Goal: Task Accomplishment & Management: Manage account settings

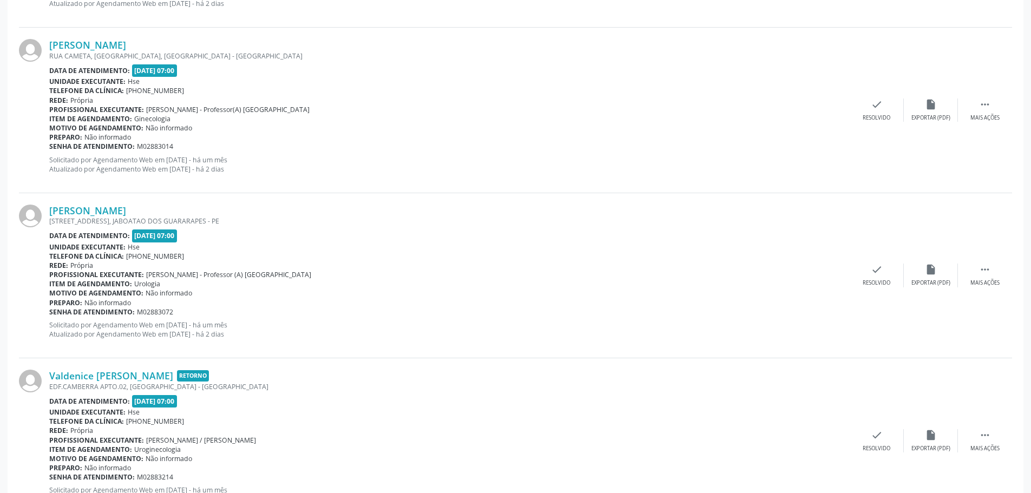
drag, startPoint x: 10, startPoint y: 85, endPoint x: 476, endPoint y: 401, distance: 562.7
click at [444, 352] on div "[PERSON_NAME] [STREET_ADDRESS] Data de atendimento: [DATE] 07:00 Unidade execut…" at bounding box center [515, 275] width 993 height 165
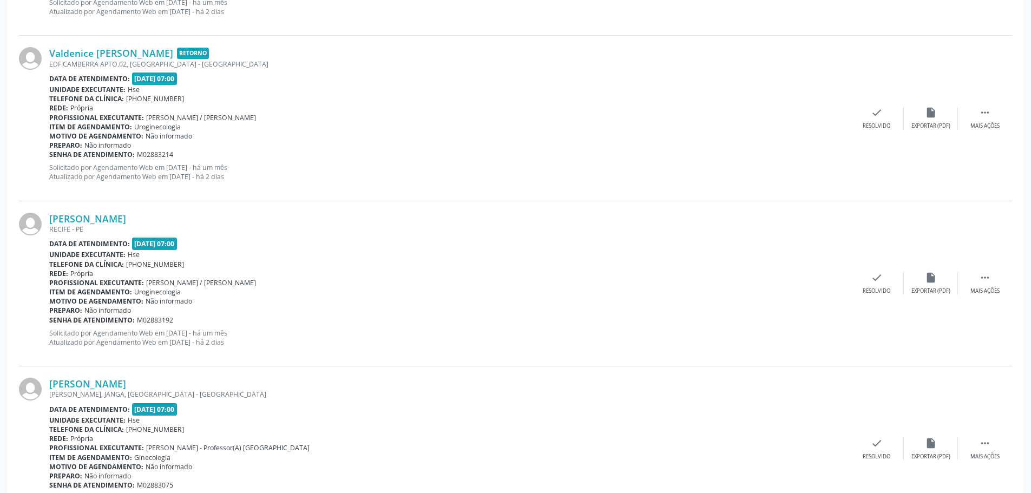
drag, startPoint x: 6, startPoint y: 88, endPoint x: 815, endPoint y: 454, distance: 887.7
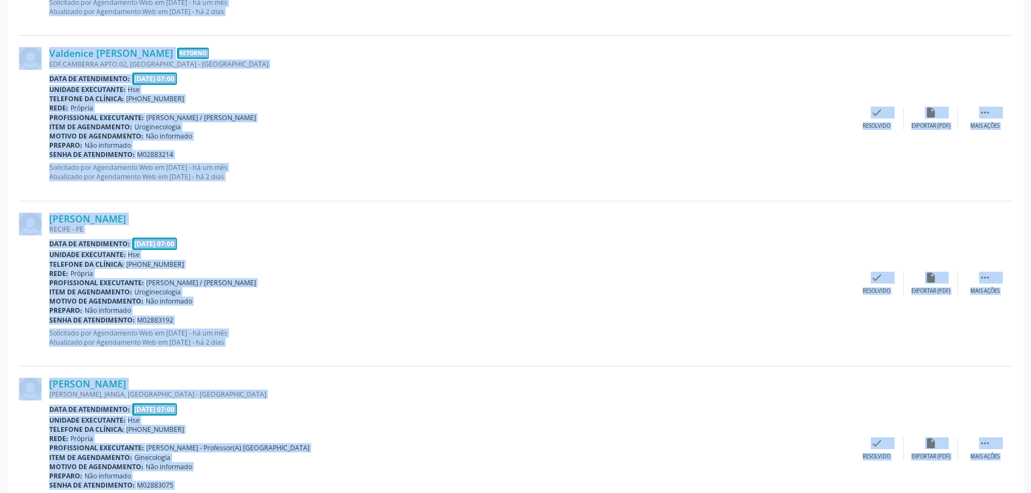
scroll to position [1973, 0]
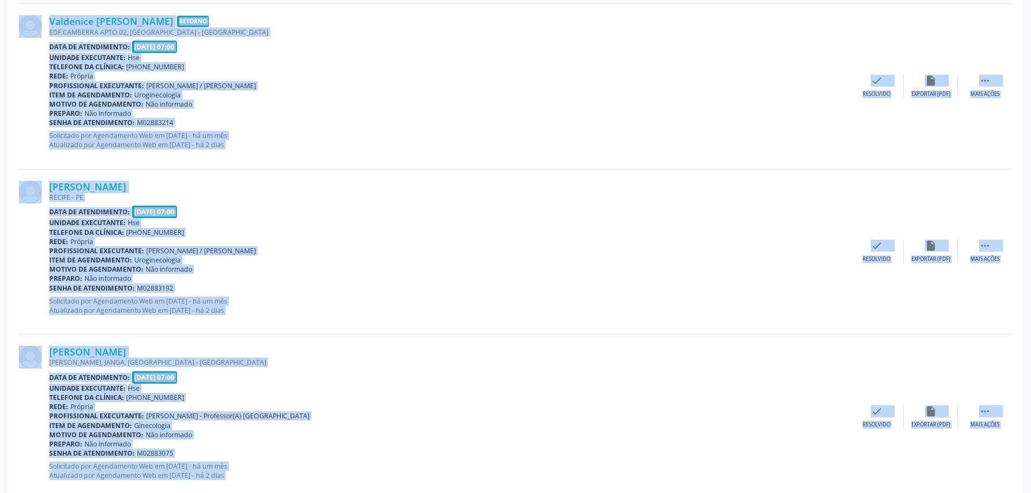
click at [503, 270] on div "Motivo de agendamento: Não informado" at bounding box center [449, 269] width 800 height 9
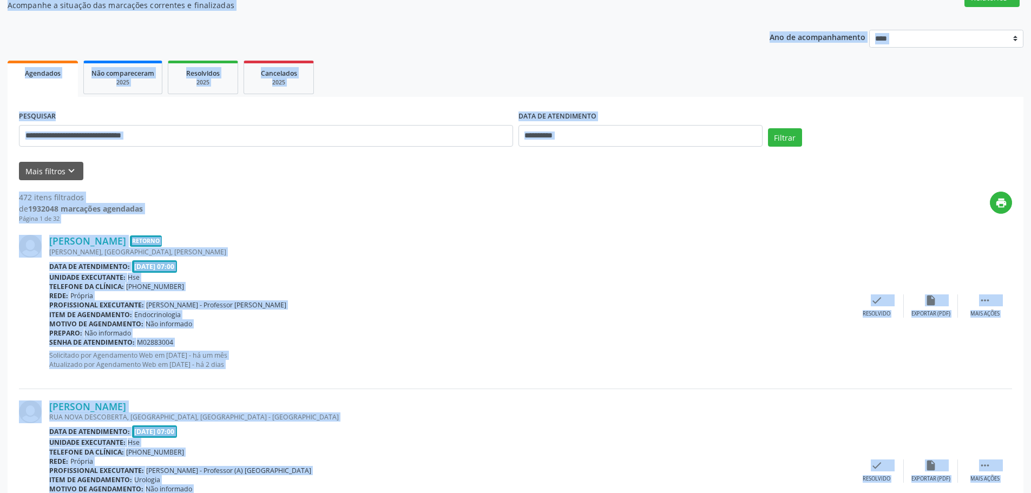
scroll to position [0, 0]
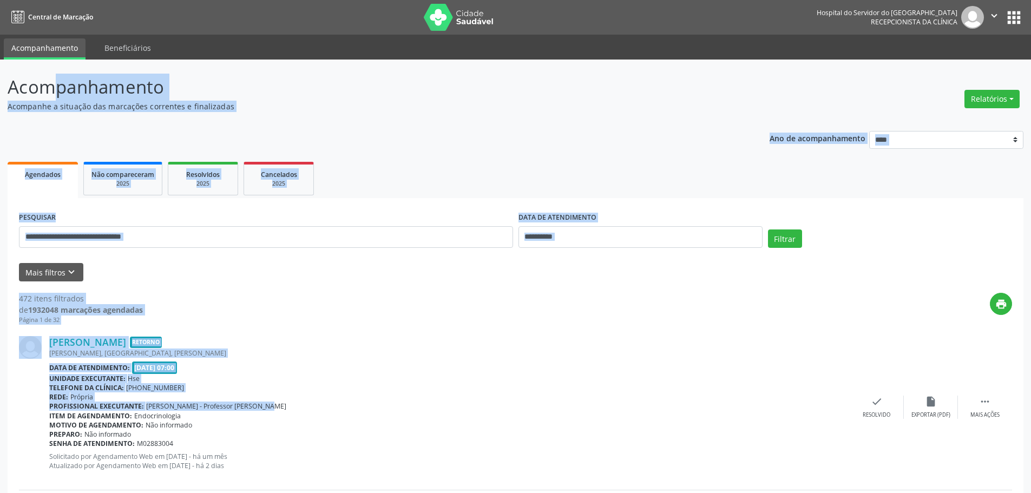
drag, startPoint x: 6, startPoint y: 83, endPoint x: 849, endPoint y: 408, distance: 903.4
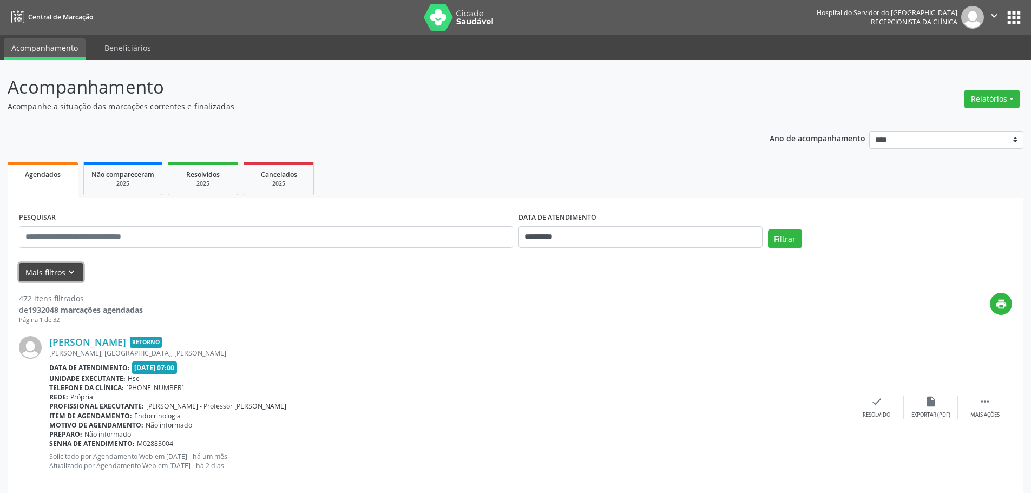
click at [72, 271] on icon "keyboard_arrow_down" at bounding box center [71, 272] width 12 height 12
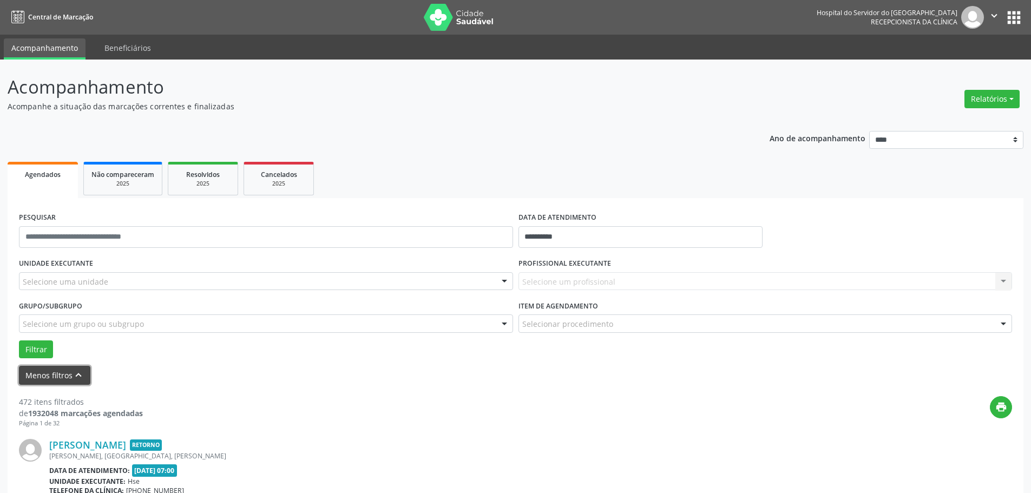
click at [80, 374] on icon "keyboard_arrow_up" at bounding box center [78, 375] width 12 height 12
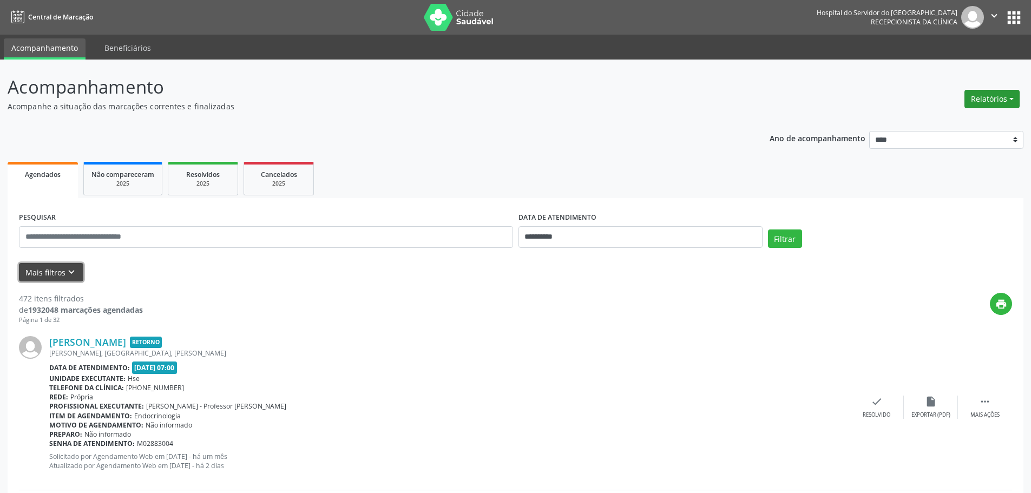
click at [1007, 99] on button "Relatórios" at bounding box center [991, 99] width 55 height 18
click at [953, 127] on link "Agendamentos" at bounding box center [961, 122] width 116 height 15
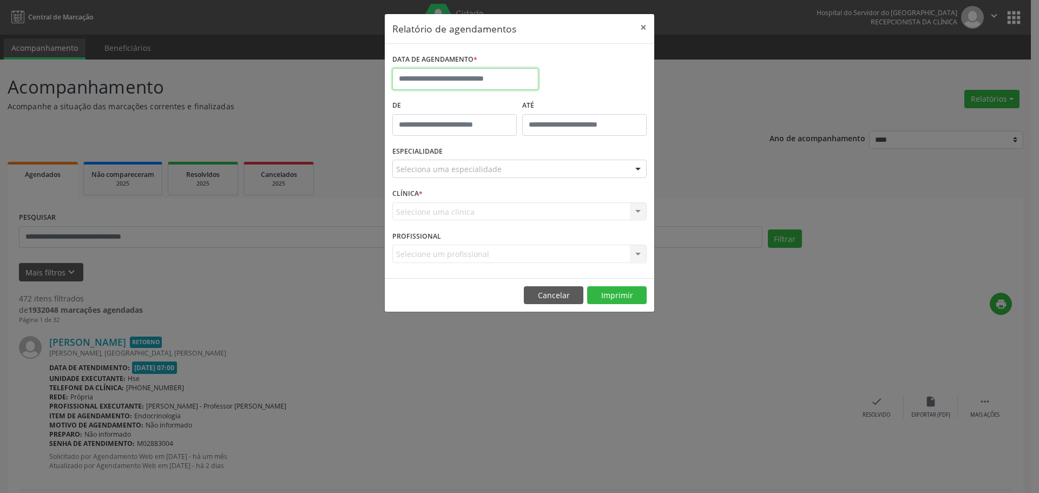
click at [417, 88] on input "text" at bounding box center [465, 79] width 146 height 22
click at [524, 133] on span "3" at bounding box center [522, 135] width 21 height 21
type input "**********"
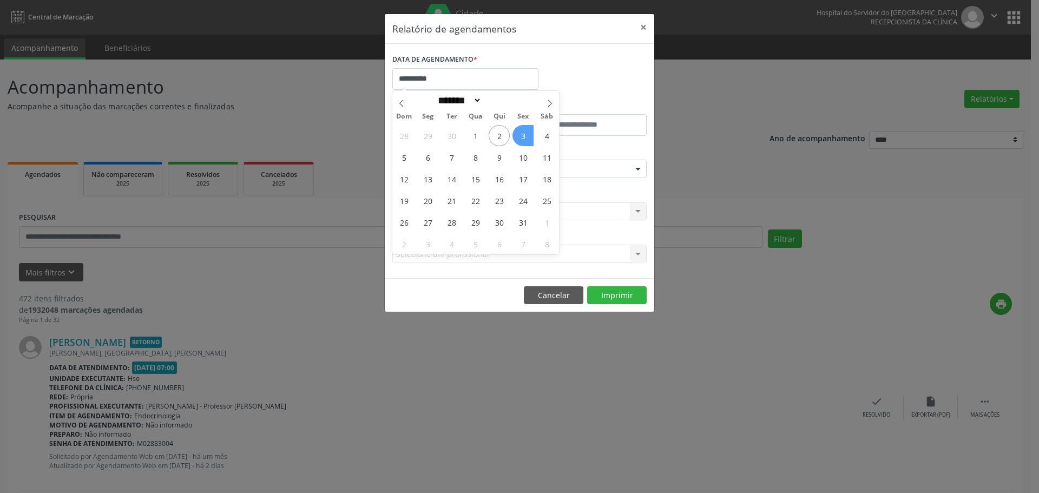
click at [524, 133] on span "3" at bounding box center [522, 135] width 21 height 21
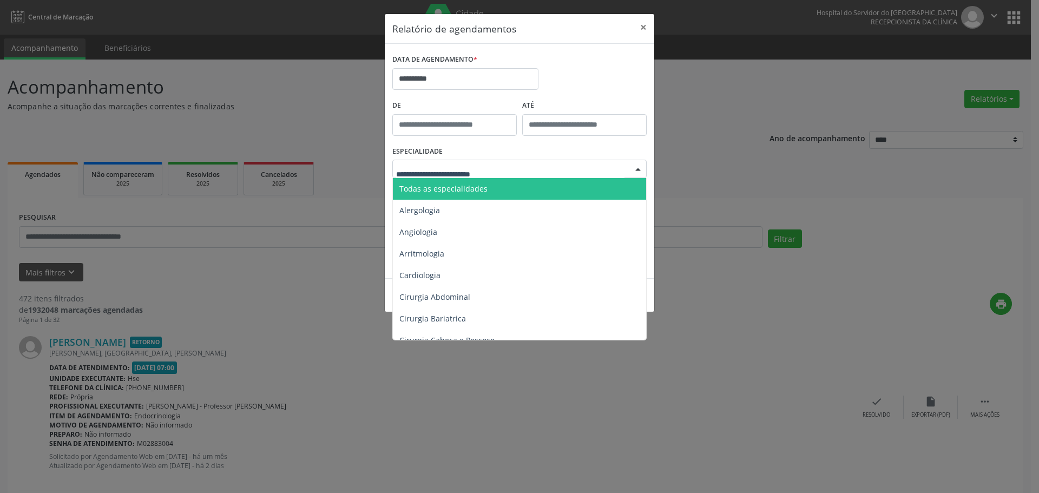
click at [430, 191] on span "Todas as especialidades" at bounding box center [443, 188] width 88 height 10
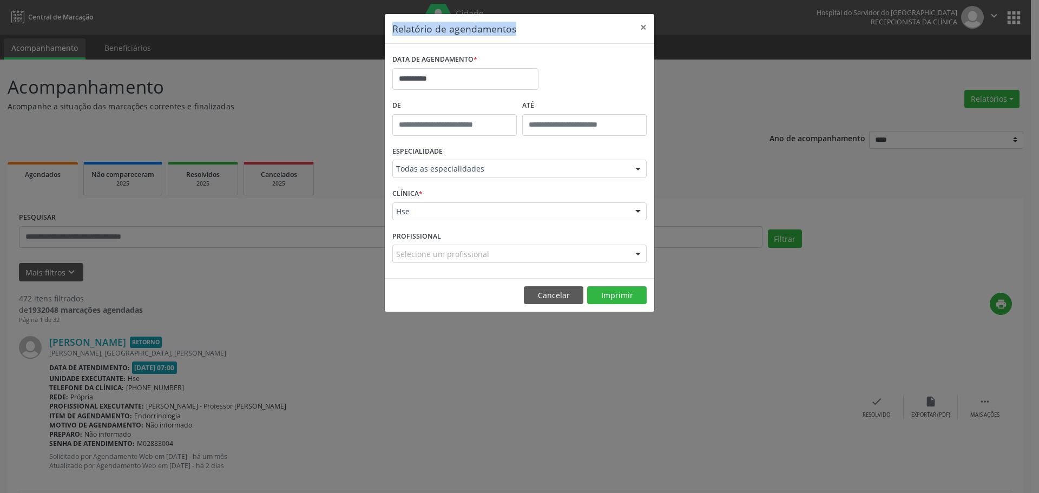
drag, startPoint x: 393, startPoint y: 29, endPoint x: 526, endPoint y: 36, distance: 133.3
click at [526, 36] on header "Relatório de agendamentos ×" at bounding box center [519, 29] width 269 height 30
click at [496, 20] on header "Relatório de agendamentos ×" at bounding box center [519, 29] width 269 height 30
drag, startPoint x: 391, startPoint y: 24, endPoint x: 530, endPoint y: 24, distance: 139.6
click at [530, 24] on header "Relatório de agendamentos ×" at bounding box center [519, 29] width 269 height 30
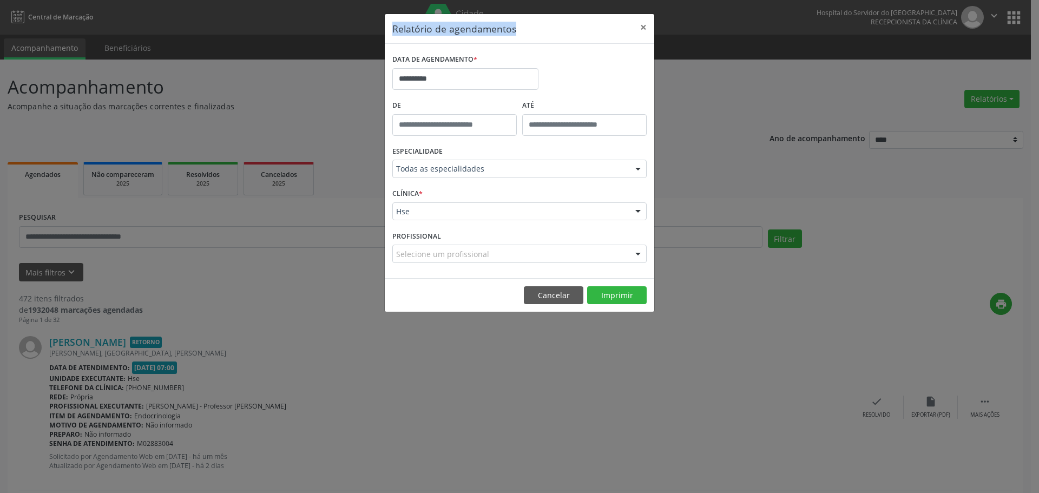
click at [516, 23] on header "Relatório de agendamentos ×" at bounding box center [519, 29] width 269 height 30
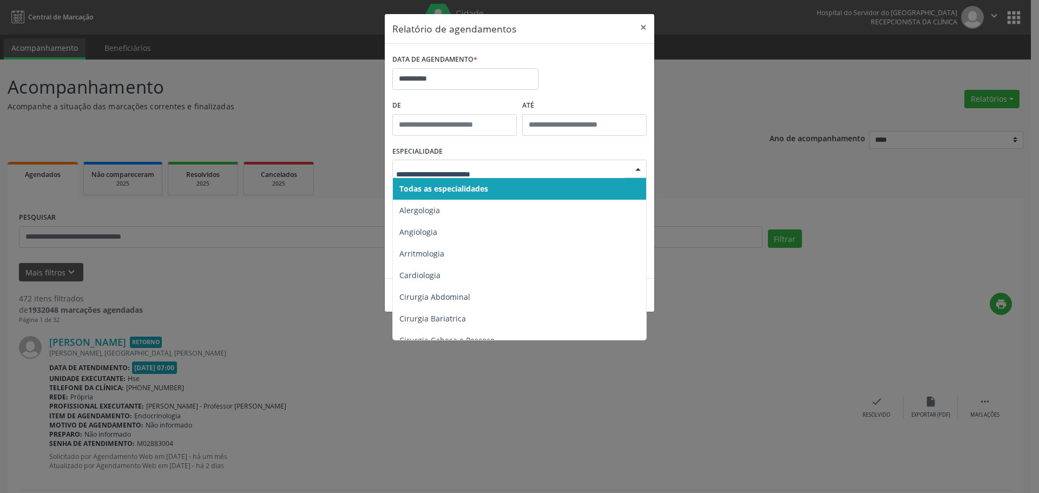
click at [494, 192] on span "Todas as especialidades" at bounding box center [520, 189] width 255 height 22
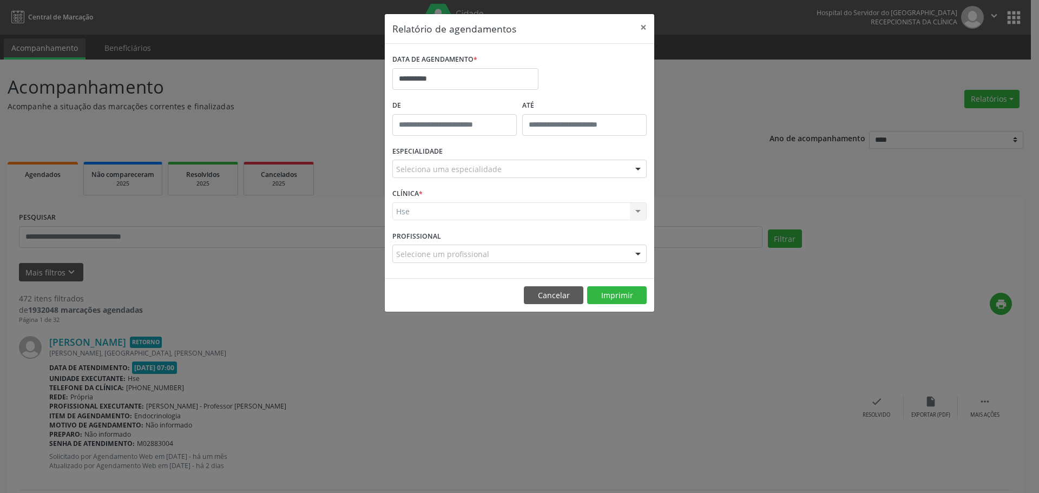
click at [542, 169] on div "Seleciona uma especialidade" at bounding box center [519, 169] width 254 height 18
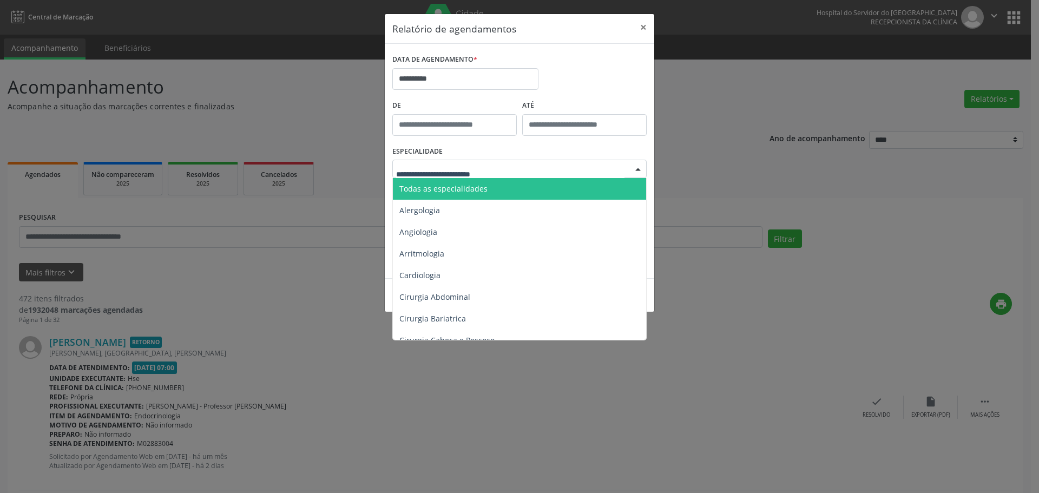
click at [496, 193] on span "Todas as especialidades" at bounding box center [520, 189] width 255 height 22
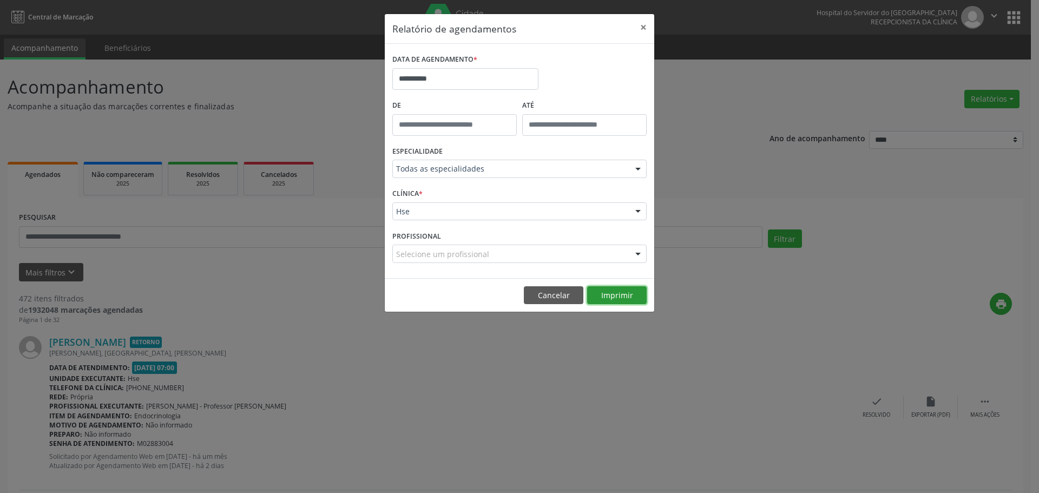
click at [607, 293] on button "Imprimir" at bounding box center [617, 295] width 60 height 18
click at [645, 31] on button "×" at bounding box center [643, 27] width 22 height 27
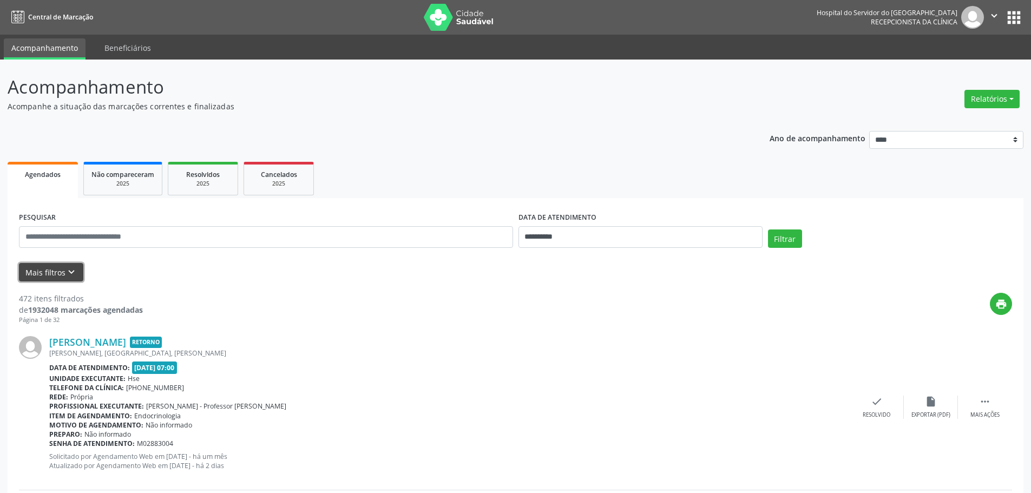
click at [51, 270] on button "Mais filtros keyboard_arrow_down" at bounding box center [51, 272] width 64 height 19
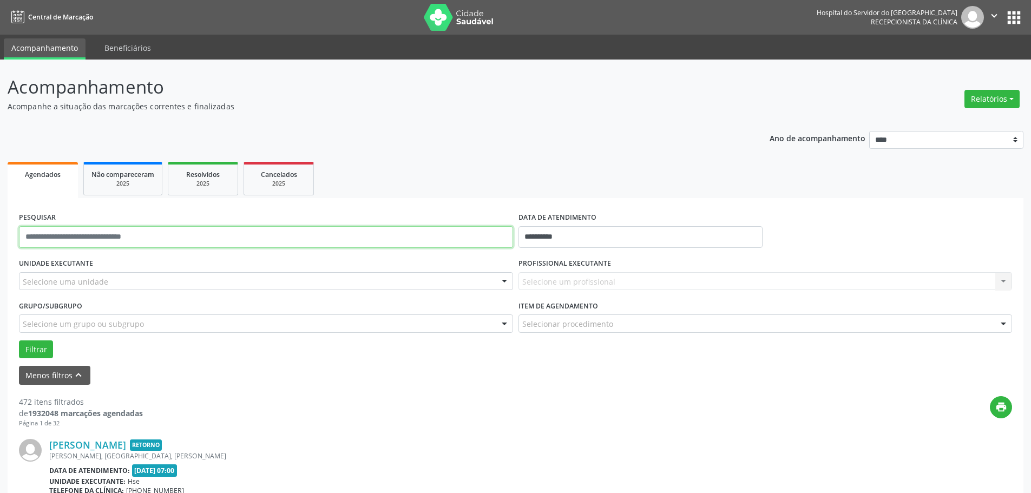
click at [55, 236] on input "text" at bounding box center [266, 237] width 494 height 22
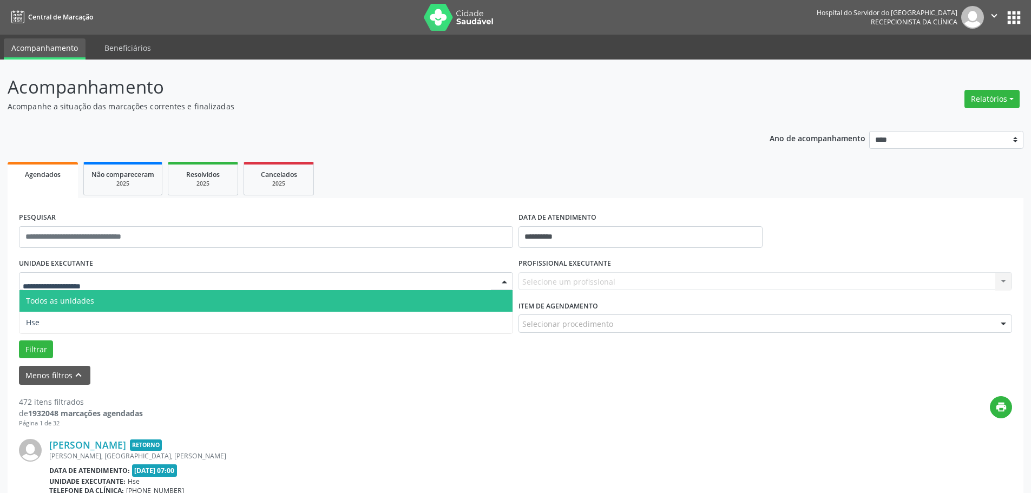
click at [42, 309] on span "Todos as unidades" at bounding box center [265, 301] width 493 height 22
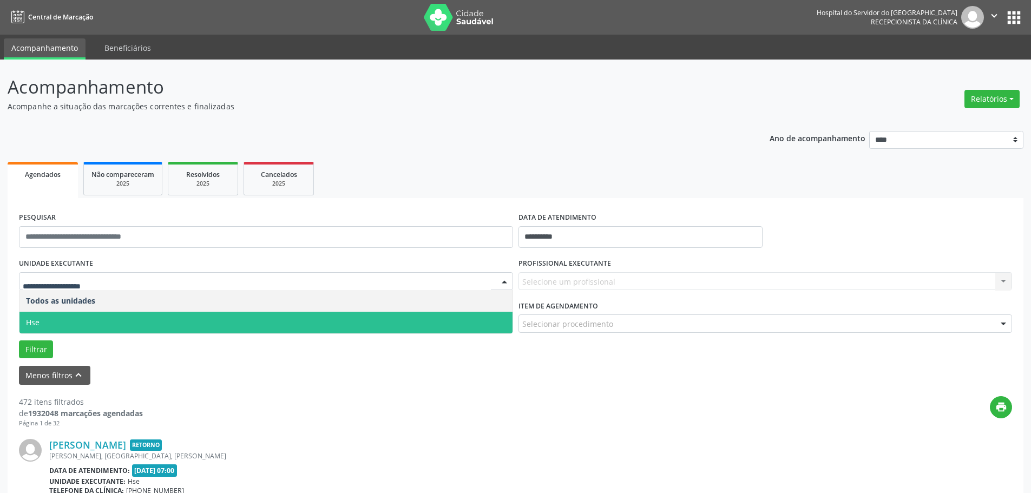
click at [44, 316] on span "Hse" at bounding box center [265, 323] width 493 height 22
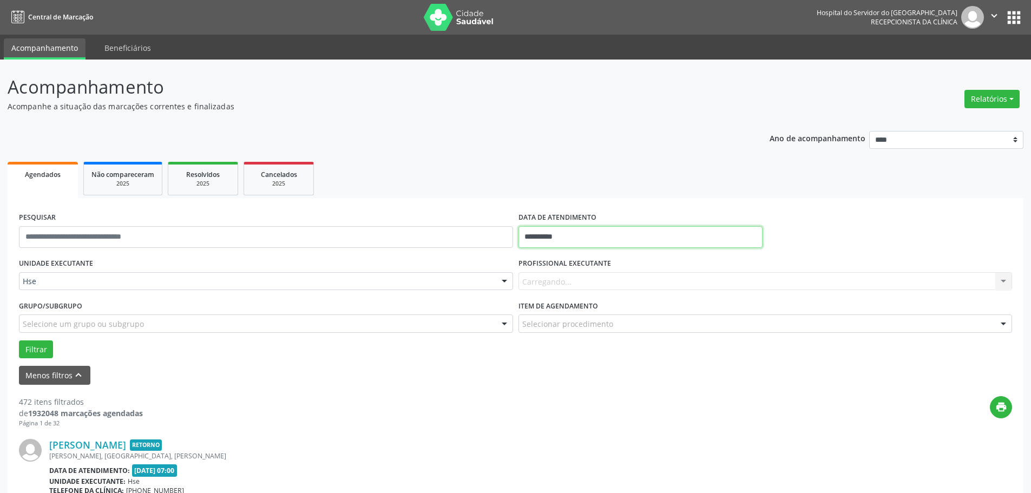
click at [551, 242] on input "**********" at bounding box center [640, 237] width 244 height 22
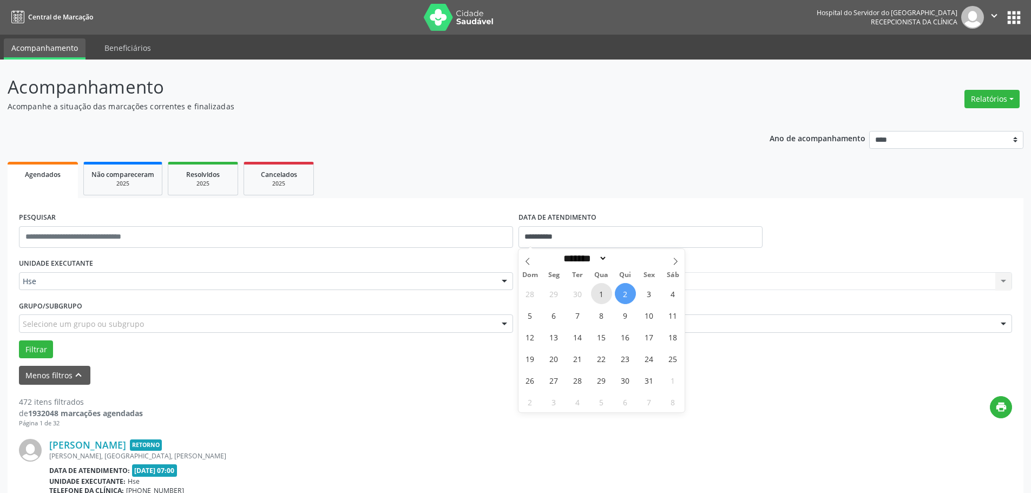
click at [608, 292] on span "1" at bounding box center [601, 293] width 21 height 21
type input "**********"
click at [608, 292] on span "1" at bounding box center [601, 293] width 21 height 21
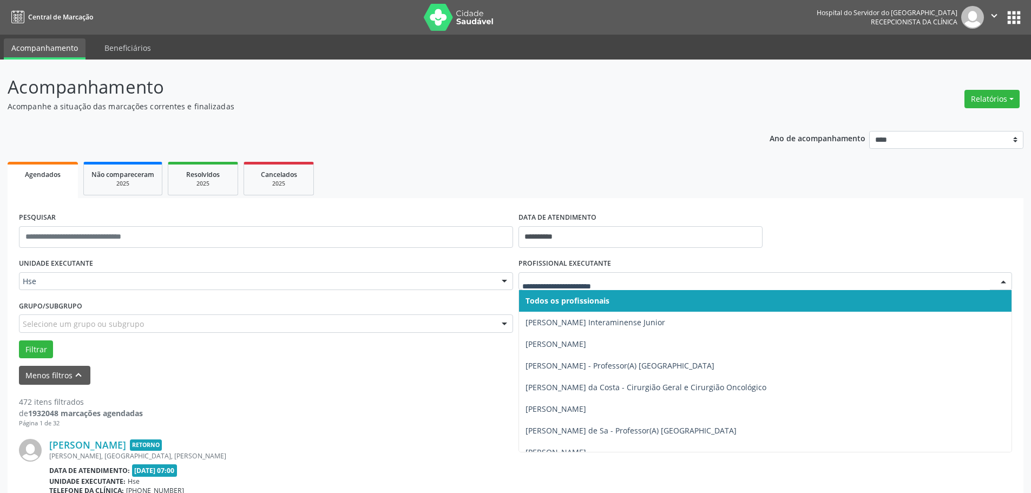
click at [553, 302] on span "Todos os profissionais" at bounding box center [567, 300] width 84 height 10
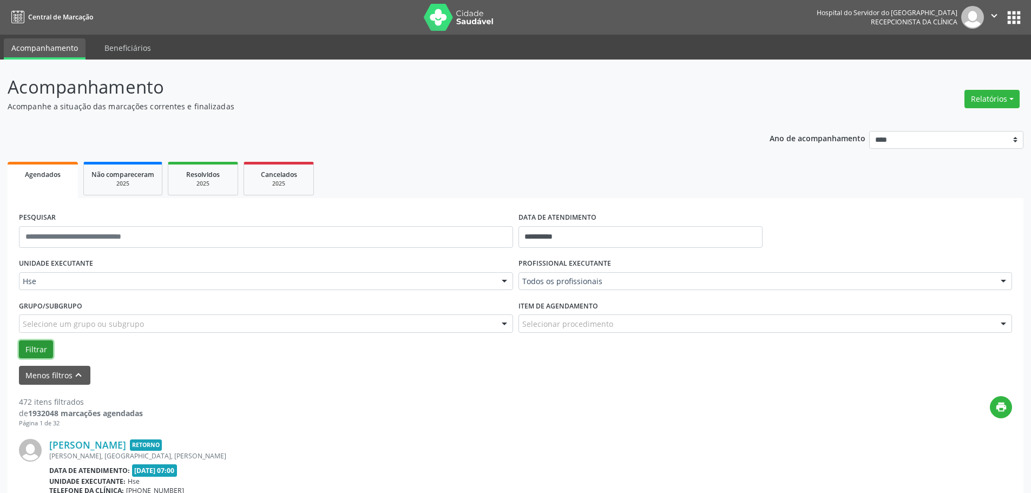
click at [44, 347] on button "Filtrar" at bounding box center [36, 349] width 34 height 18
click at [1015, 98] on button "Relatórios" at bounding box center [991, 99] width 55 height 18
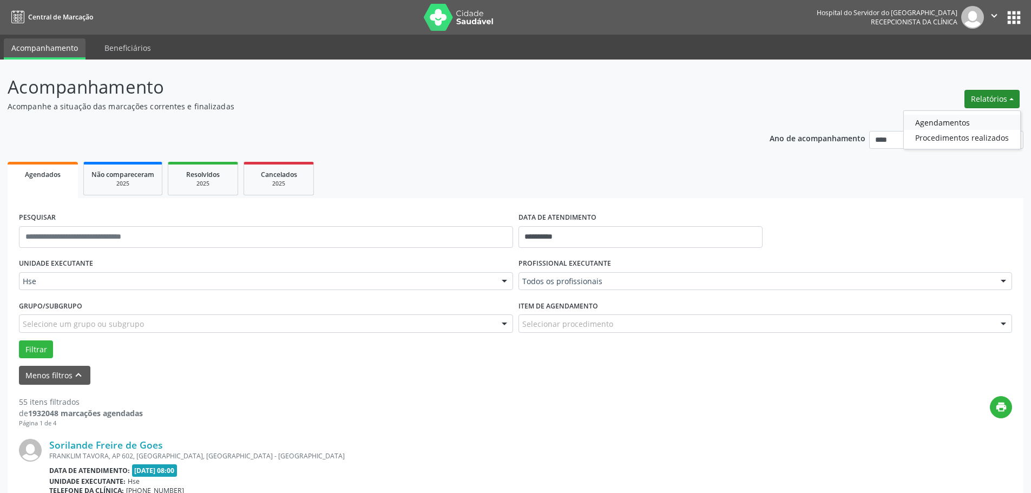
click at [951, 120] on link "Agendamentos" at bounding box center [961, 122] width 116 height 15
select select "*"
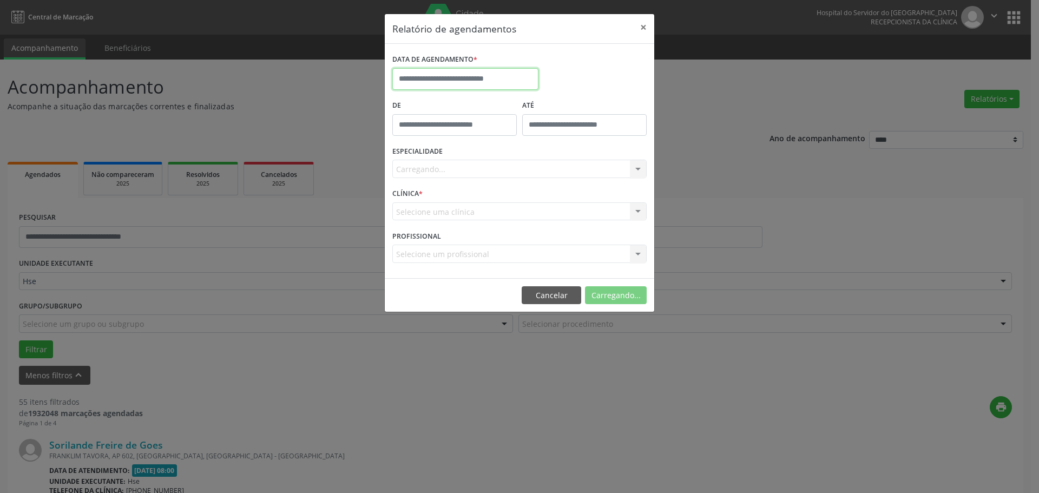
click at [430, 72] on input "text" at bounding box center [465, 79] width 146 height 22
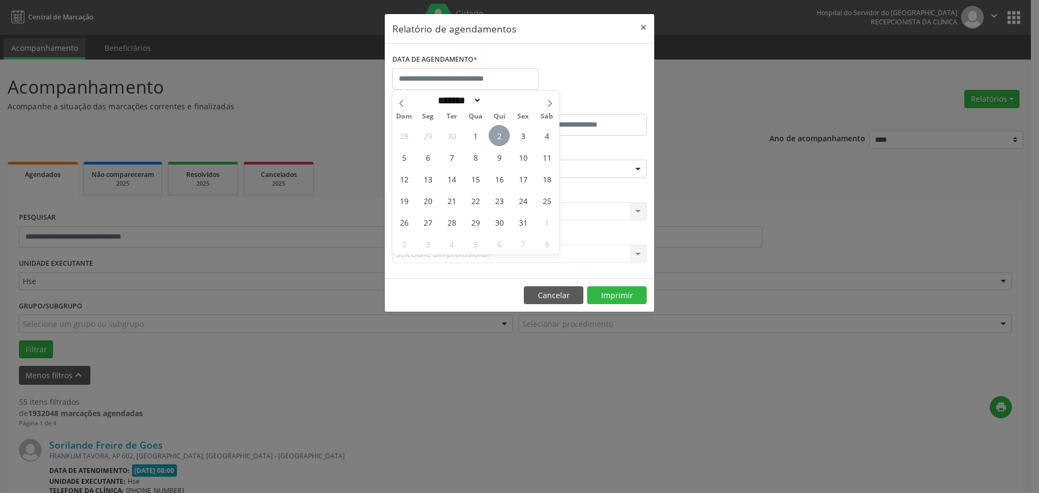
click at [495, 133] on span "2" at bounding box center [499, 135] width 21 height 21
type input "**********"
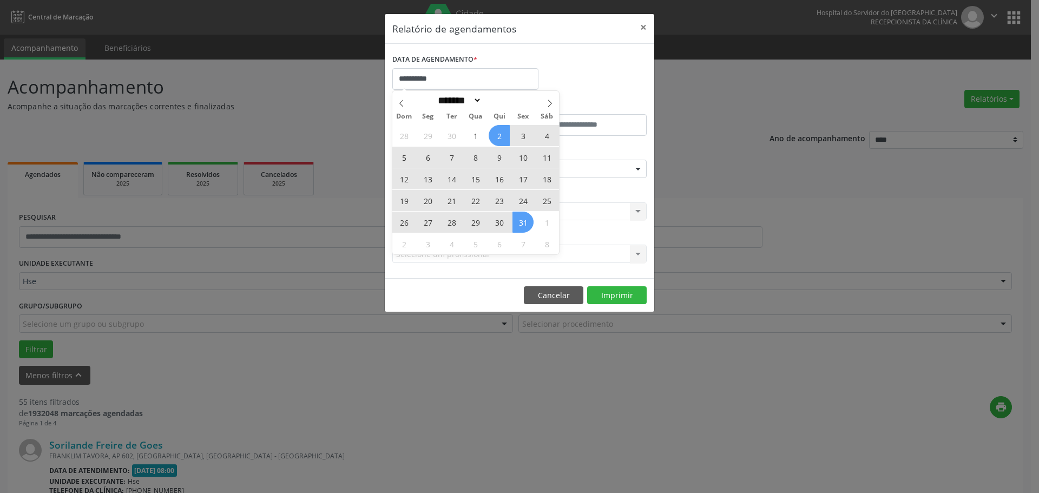
click at [518, 225] on div "28 29 30 1 2 3 4 5 6 7 8 9 10 11 12 13 14 15 16 17 18 19 20 21 22 23 24 25 26 2…" at bounding box center [475, 189] width 167 height 130
click at [519, 225] on span "31" at bounding box center [522, 222] width 21 height 21
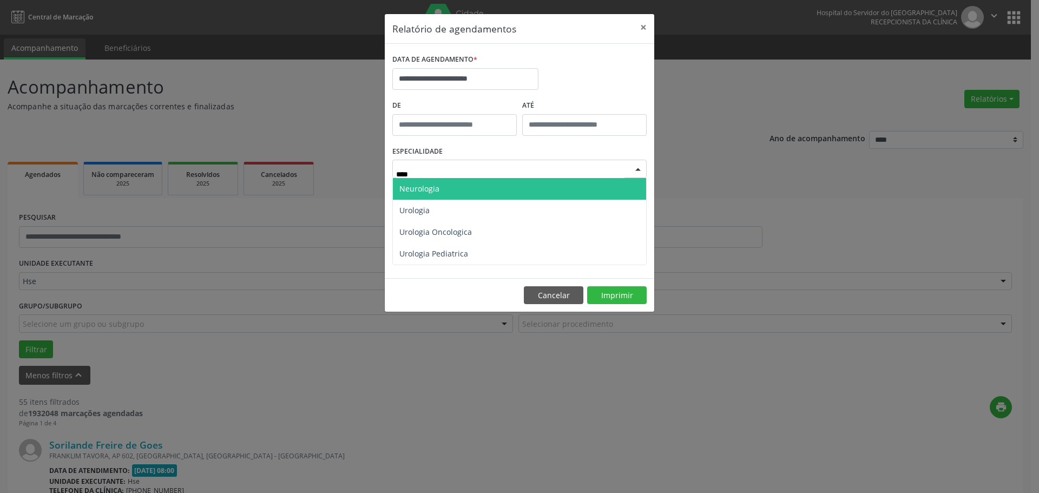
type input "*****"
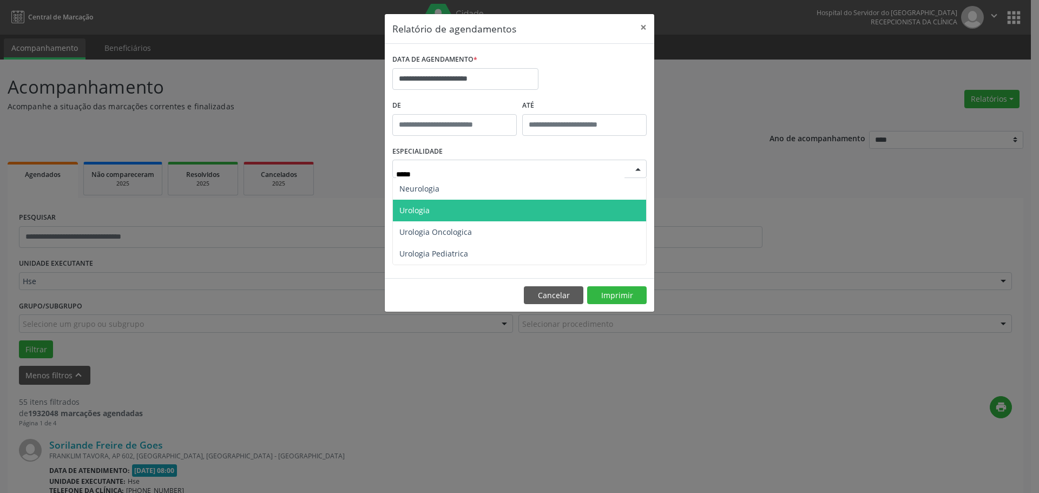
click at [452, 209] on span "Urologia" at bounding box center [519, 211] width 253 height 22
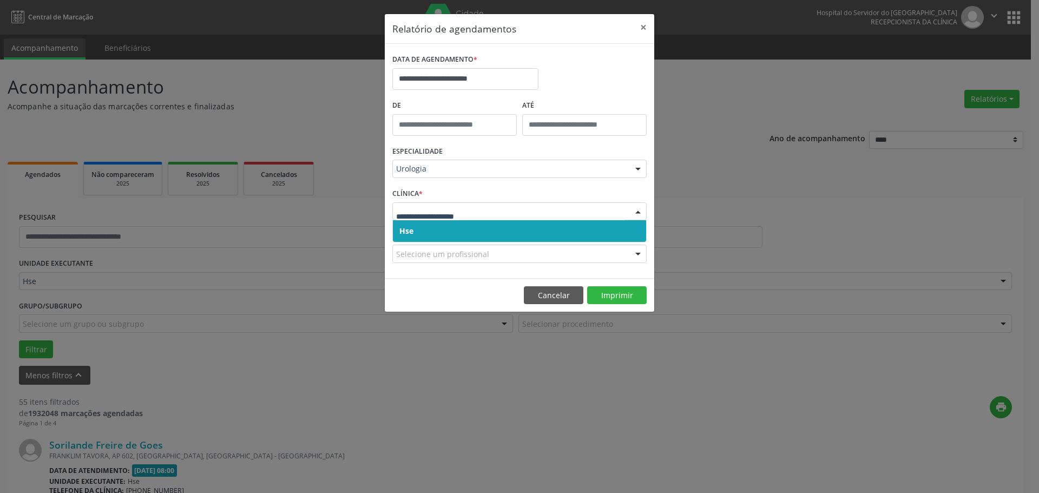
click at [540, 226] on span "Hse" at bounding box center [519, 231] width 253 height 22
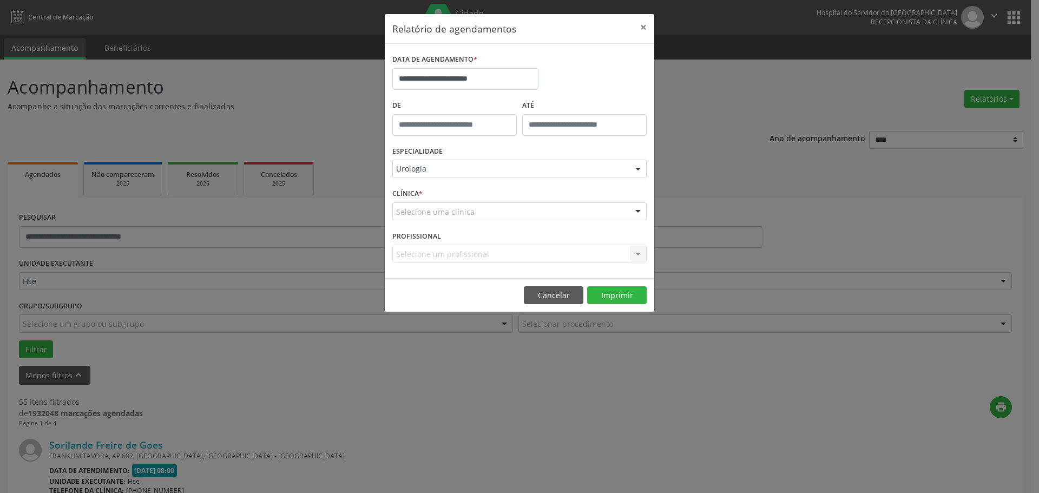
click at [558, 213] on div "Selecione uma clínica" at bounding box center [519, 211] width 254 height 18
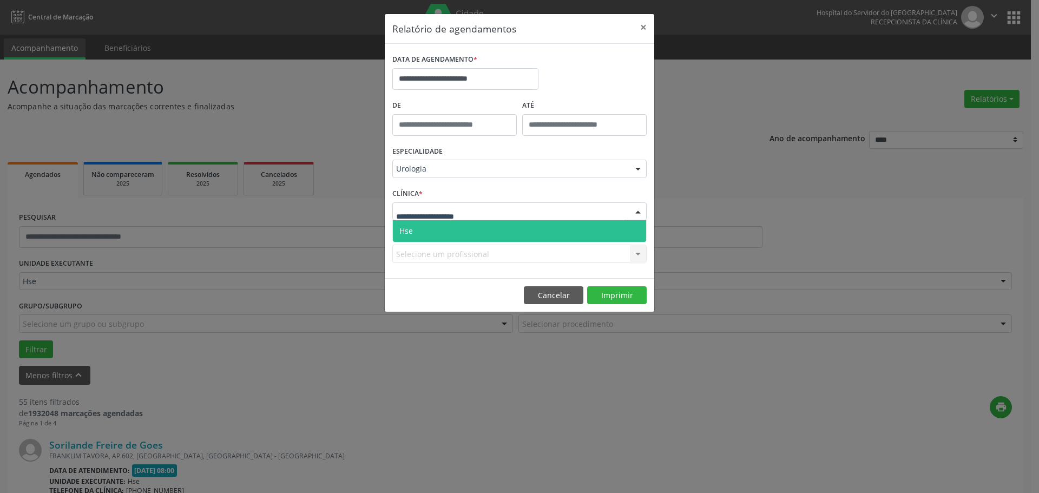
click at [515, 228] on span "Hse" at bounding box center [519, 231] width 253 height 22
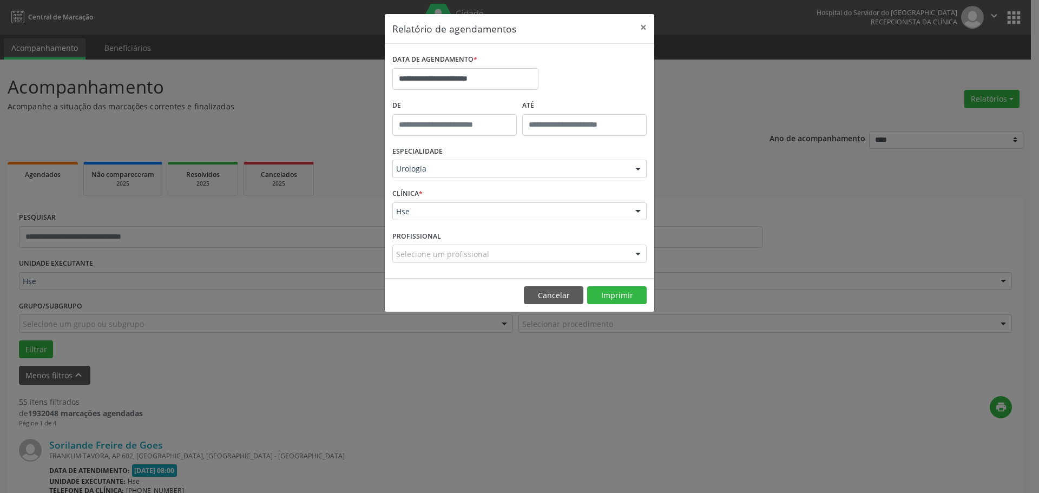
click at [509, 253] on div "Selecione um profissional" at bounding box center [519, 254] width 254 height 18
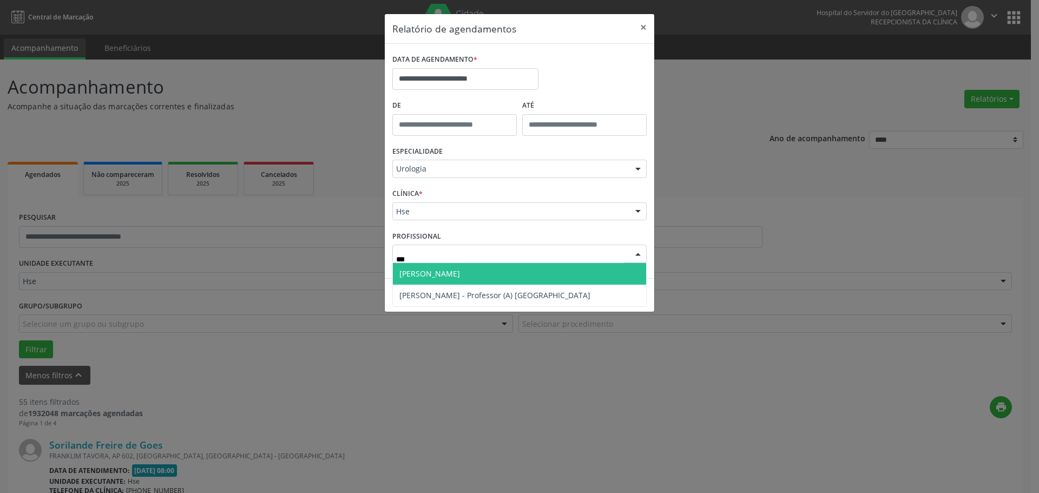
type input "****"
click at [506, 269] on span "[PERSON_NAME]" at bounding box center [519, 274] width 253 height 22
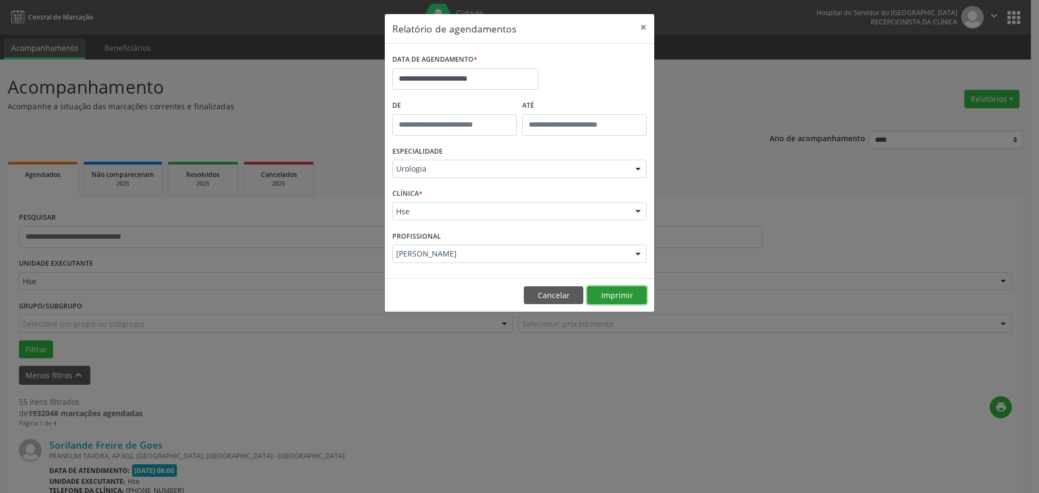
click at [623, 301] on button "Imprimir" at bounding box center [617, 295] width 60 height 18
click at [645, 27] on button "×" at bounding box center [643, 27] width 22 height 27
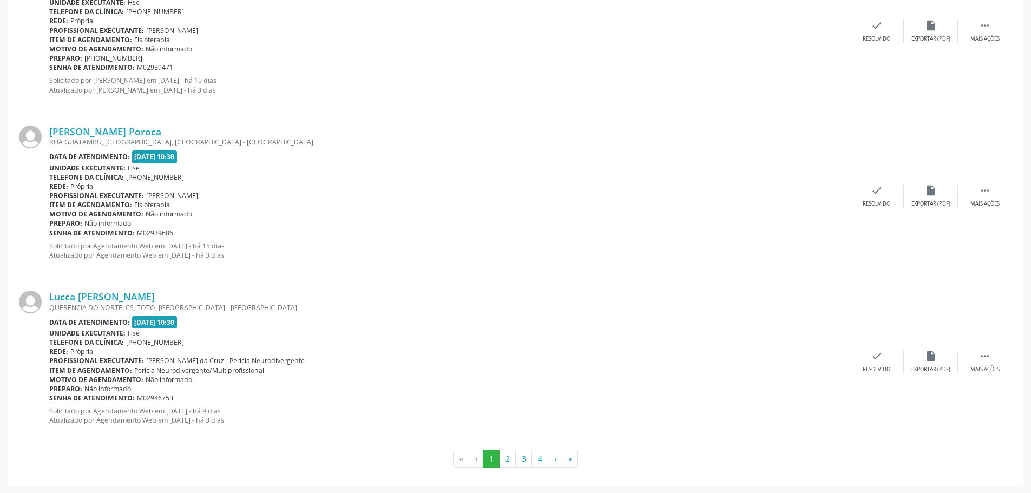
scroll to position [2463, 0]
click at [509, 457] on button "2" at bounding box center [507, 458] width 17 height 18
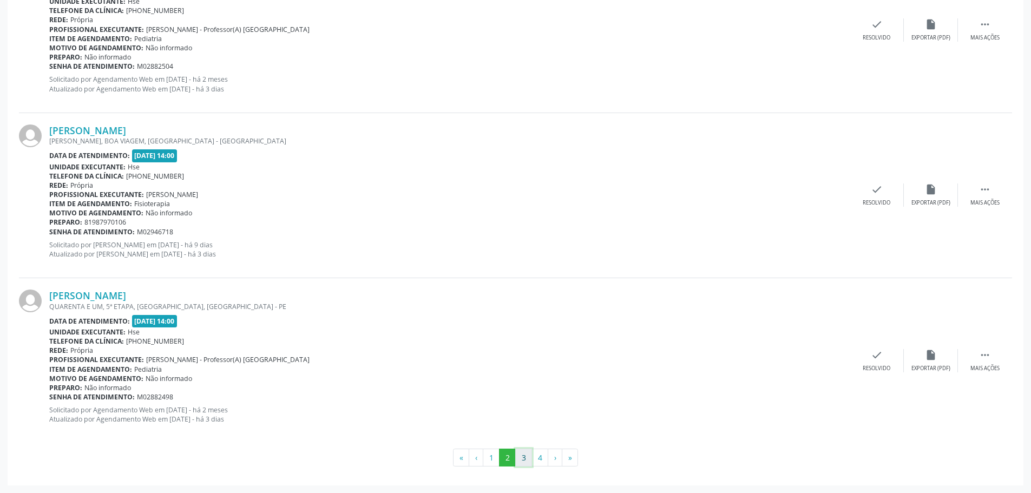
click at [526, 464] on button "3" at bounding box center [523, 458] width 17 height 18
click at [543, 460] on button "4" at bounding box center [539, 458] width 17 height 18
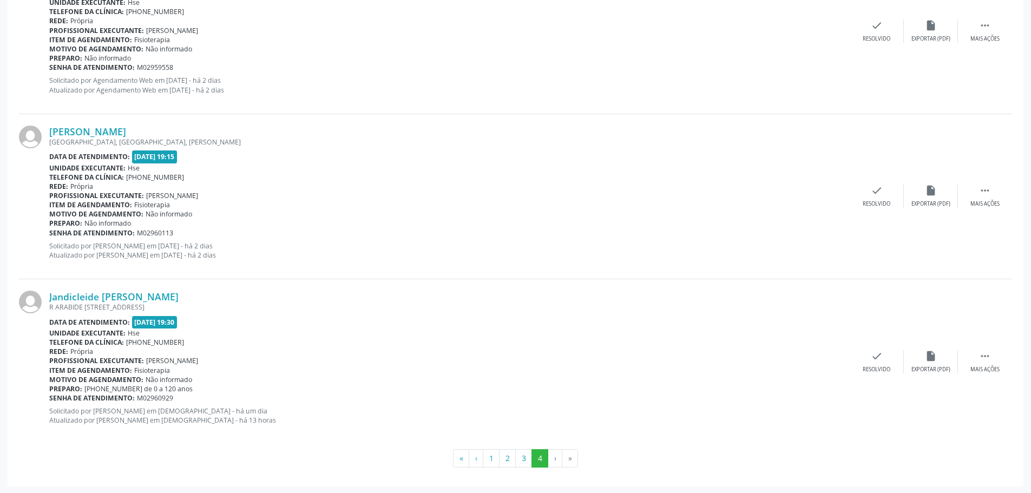
scroll to position [1637, 0]
click at [511, 457] on button "2" at bounding box center [507, 457] width 17 height 18
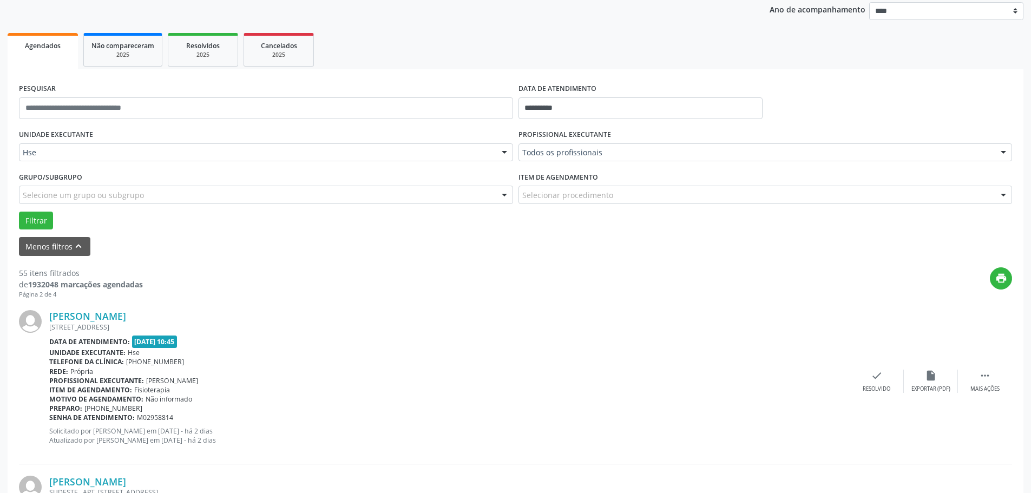
scroll to position [0, 0]
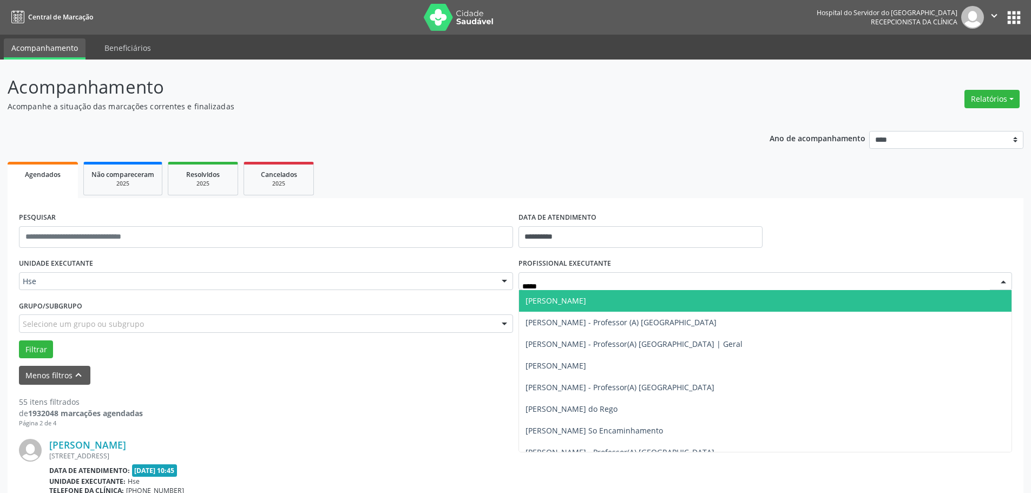
type input "******"
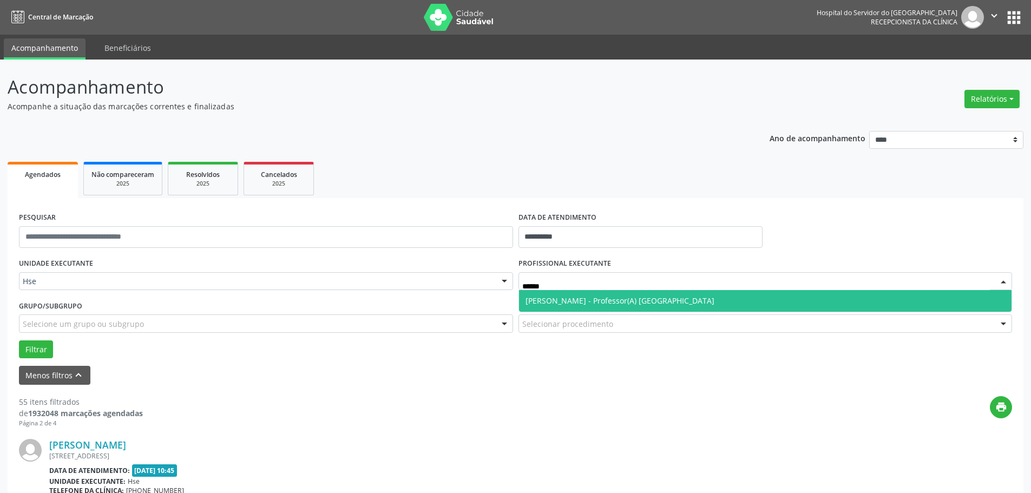
drag, startPoint x: 568, startPoint y: 304, endPoint x: 510, endPoint y: 308, distance: 58.1
click at [566, 304] on span "[PERSON_NAME] - Professor(A) [GEOGRAPHIC_DATA]" at bounding box center [619, 300] width 189 height 10
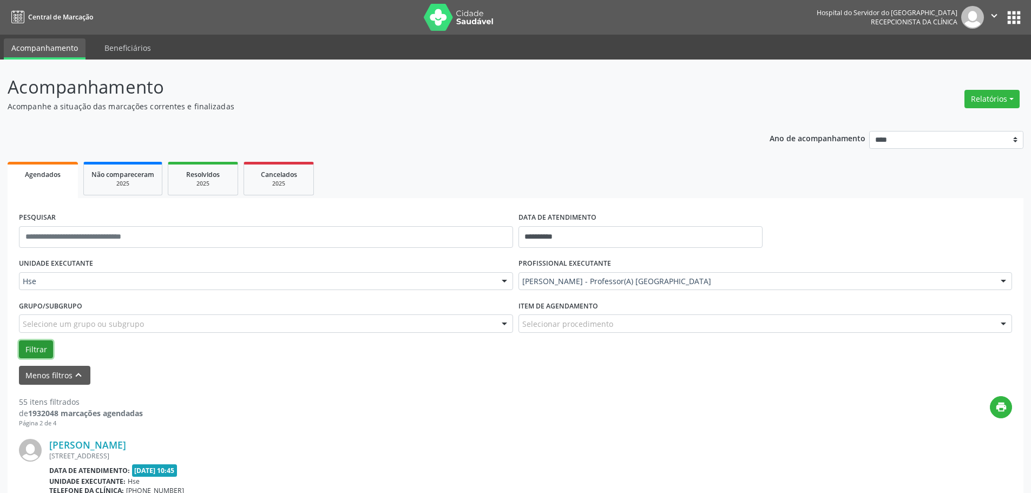
click at [34, 349] on button "Filtrar" at bounding box center [36, 349] width 34 height 18
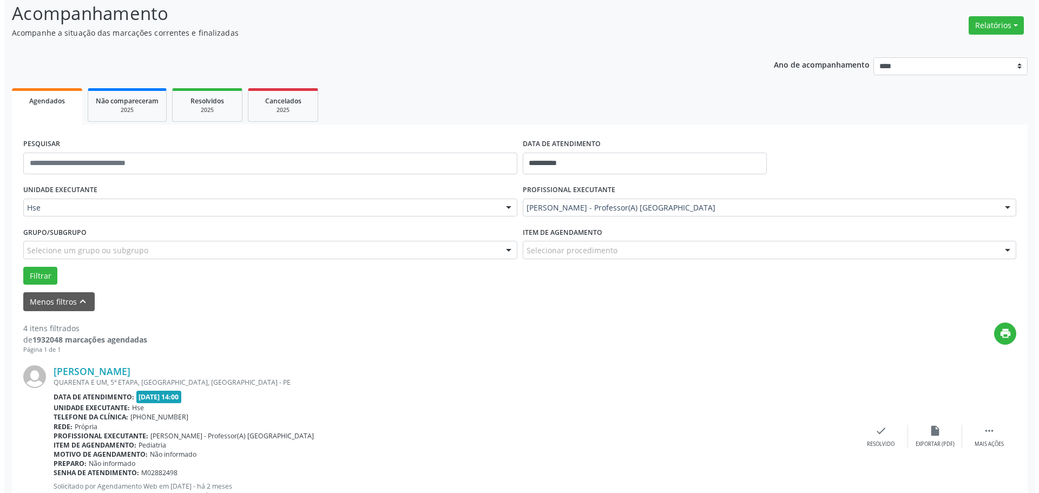
scroll to position [271, 0]
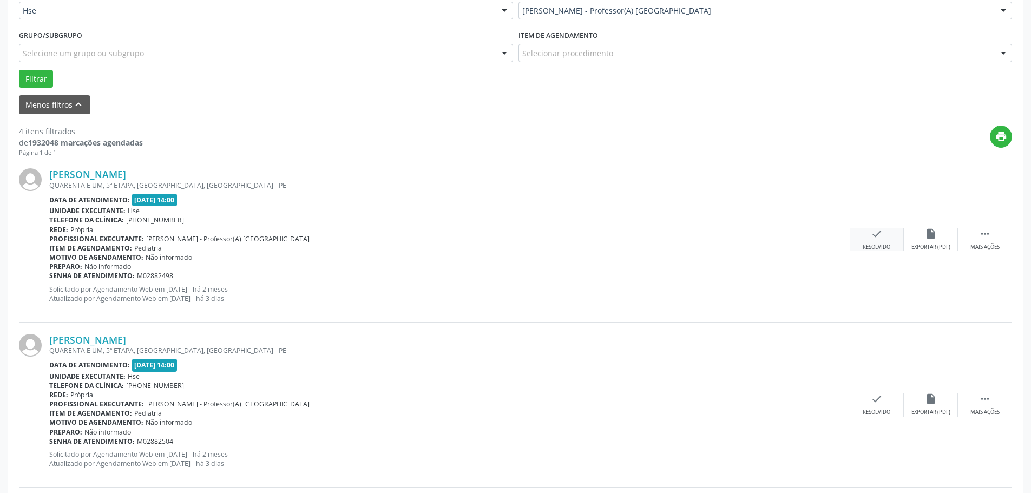
click at [875, 248] on div "Resolvido" at bounding box center [876, 247] width 28 height 8
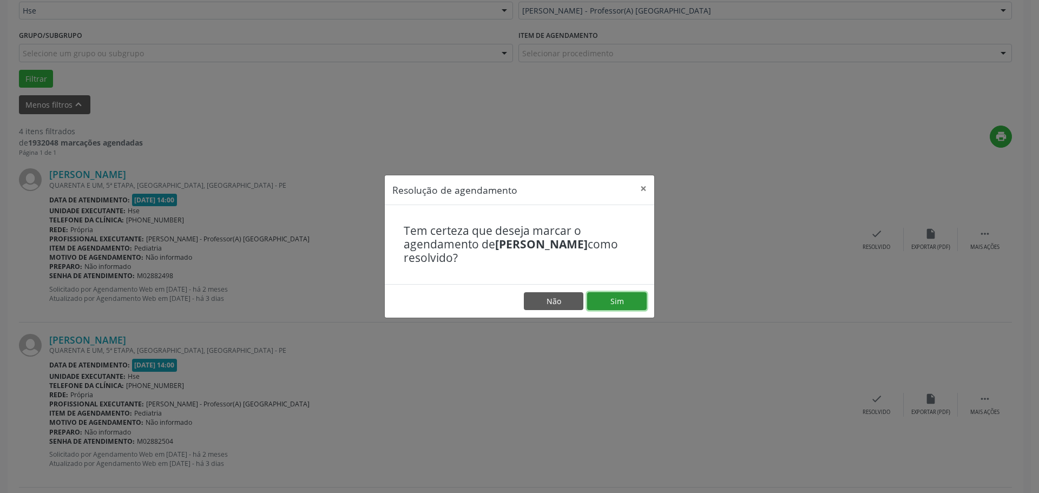
click at [625, 300] on button "Sim" at bounding box center [617, 301] width 60 height 18
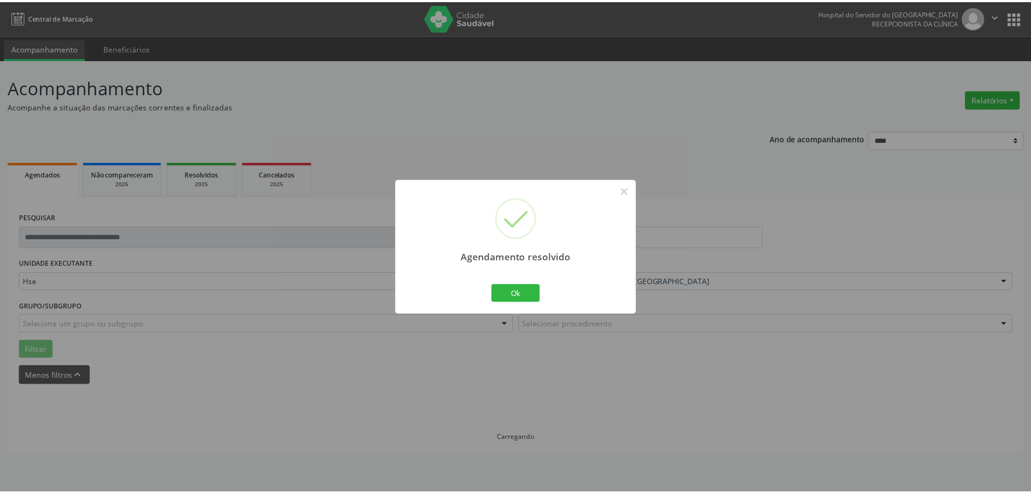
scroll to position [0, 0]
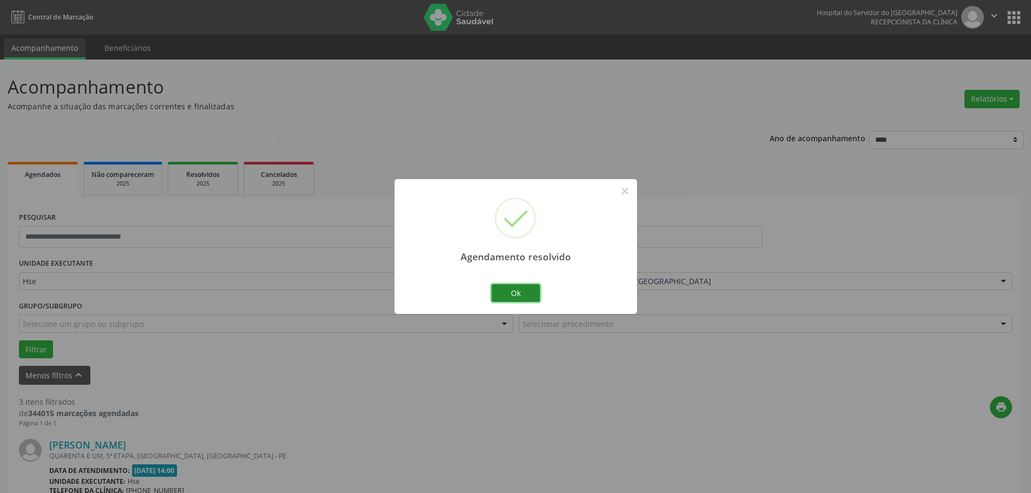
click at [519, 290] on button "Ok" at bounding box center [515, 293] width 49 height 18
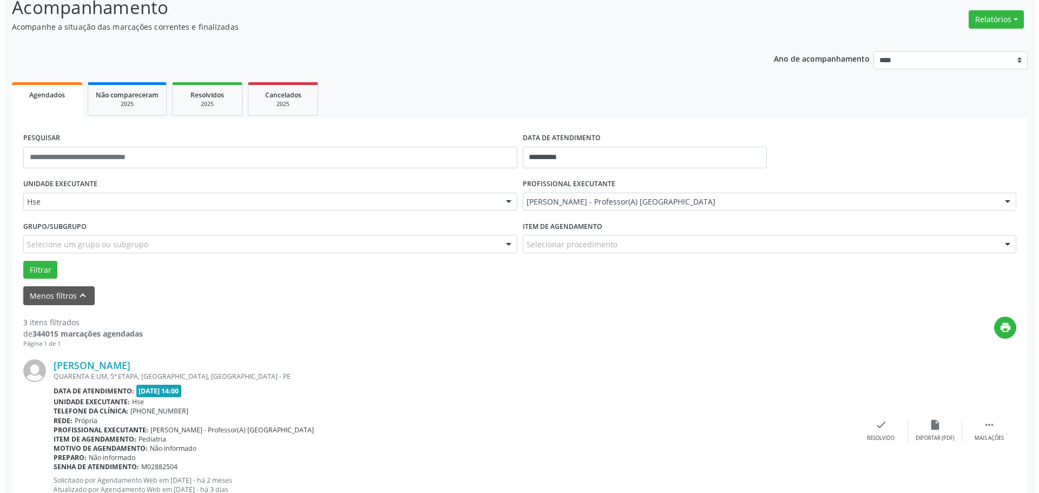
scroll to position [216, 0]
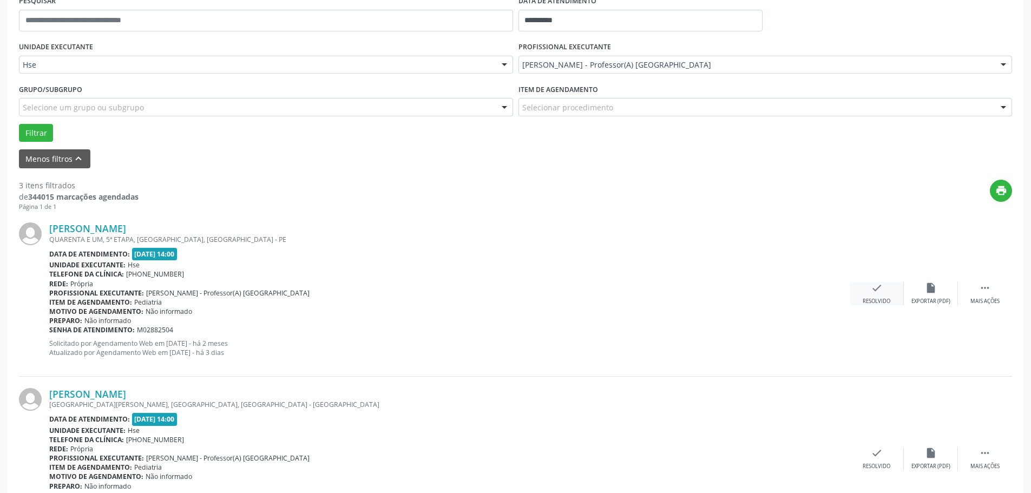
click at [880, 300] on div "Resolvido" at bounding box center [876, 302] width 28 height 8
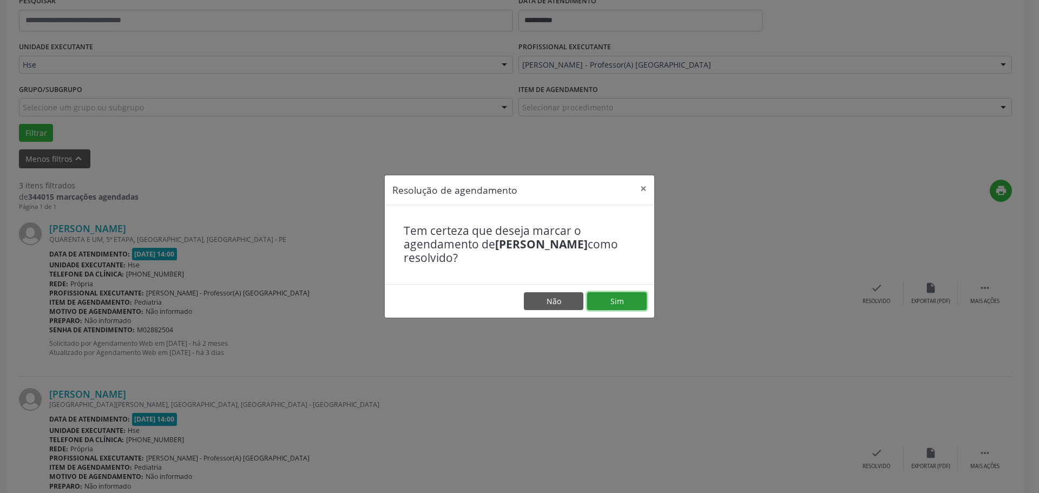
click at [615, 302] on button "Sim" at bounding box center [617, 301] width 60 height 18
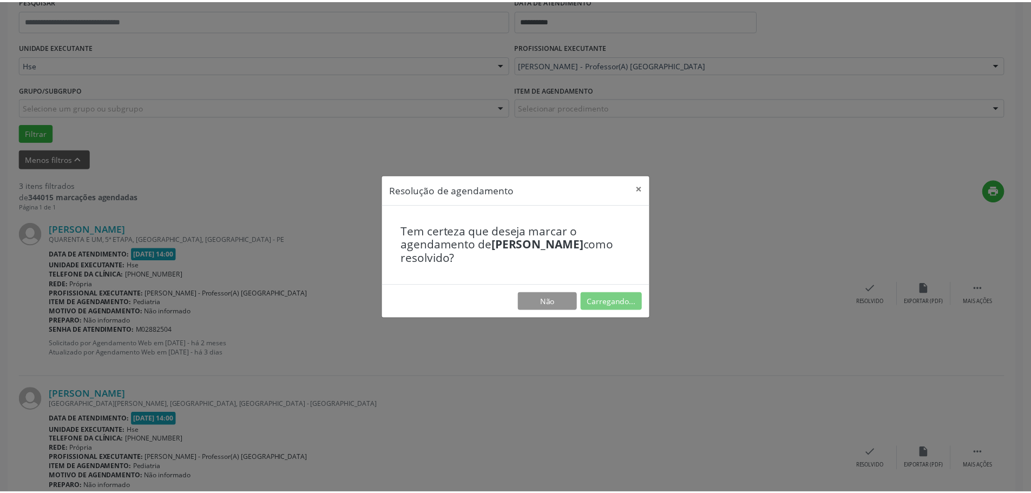
scroll to position [0, 0]
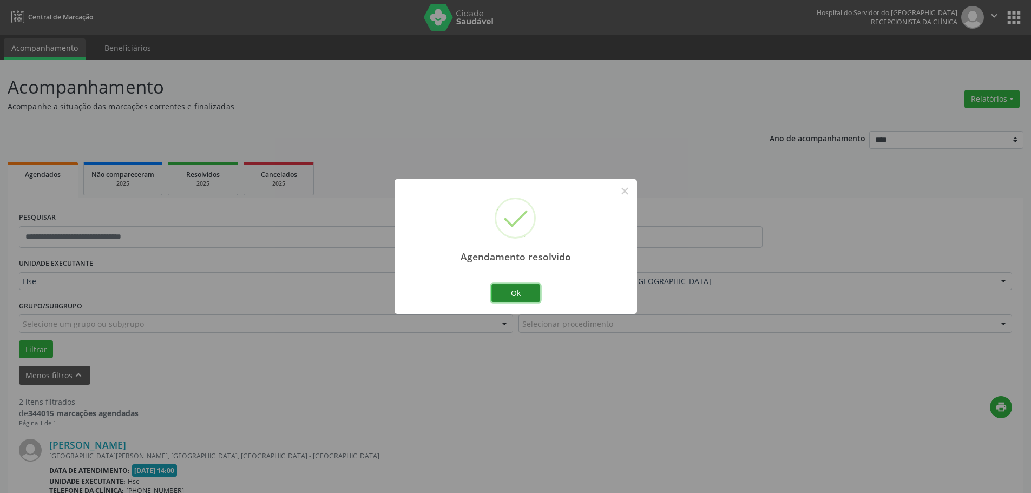
click at [520, 296] on button "Ok" at bounding box center [515, 293] width 49 height 18
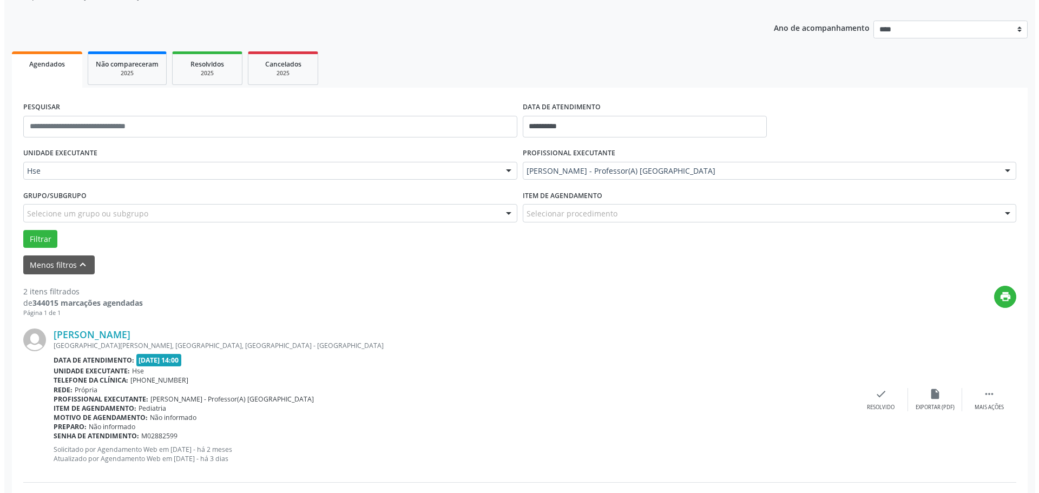
scroll to position [216, 0]
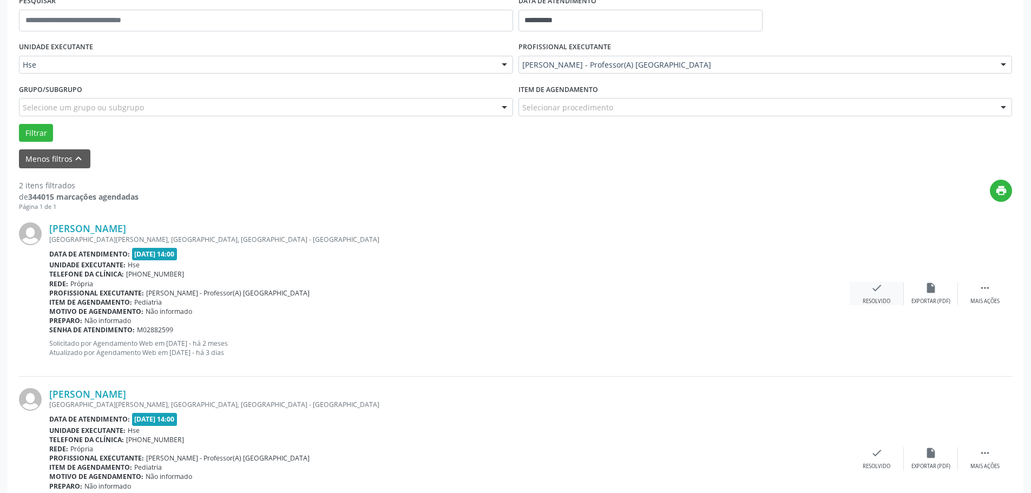
click at [862, 298] on div "Resolvido" at bounding box center [876, 302] width 28 height 8
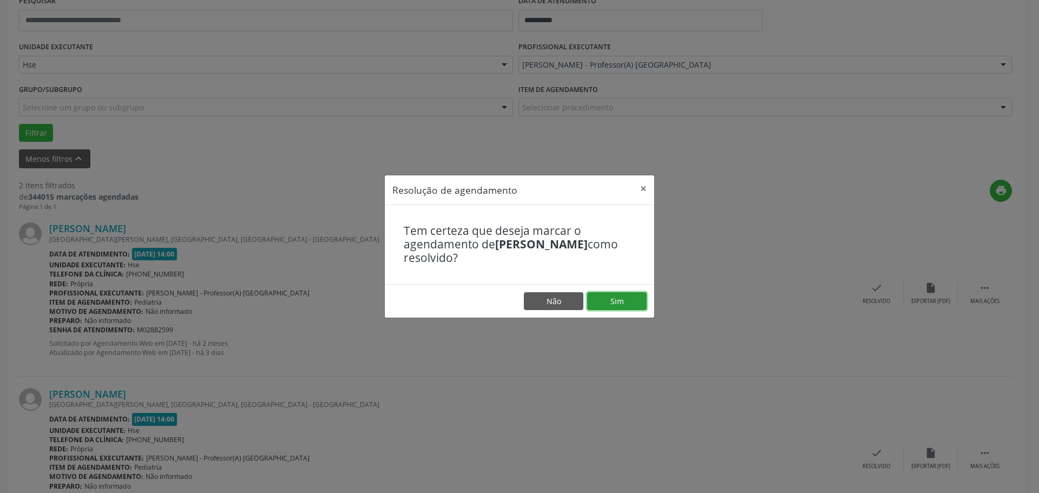
click at [622, 301] on button "Sim" at bounding box center [617, 301] width 60 height 18
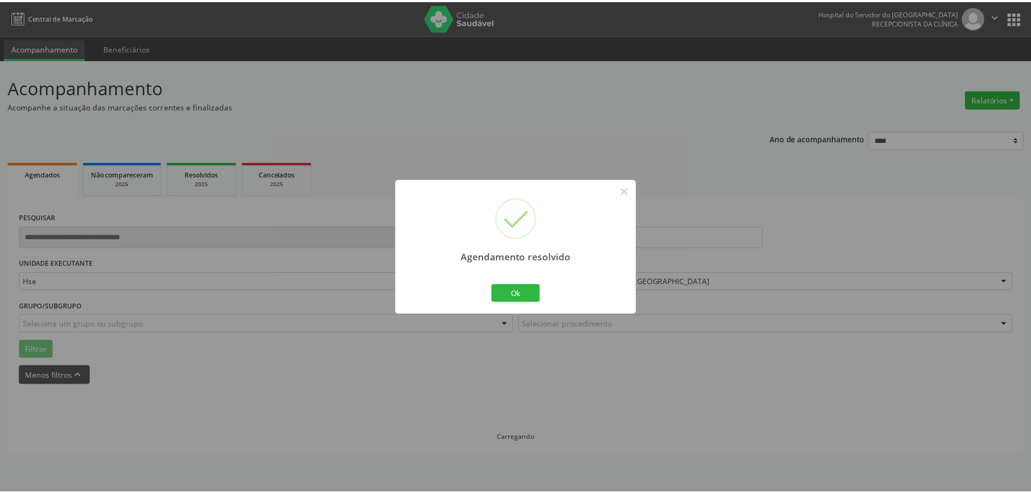
scroll to position [0, 0]
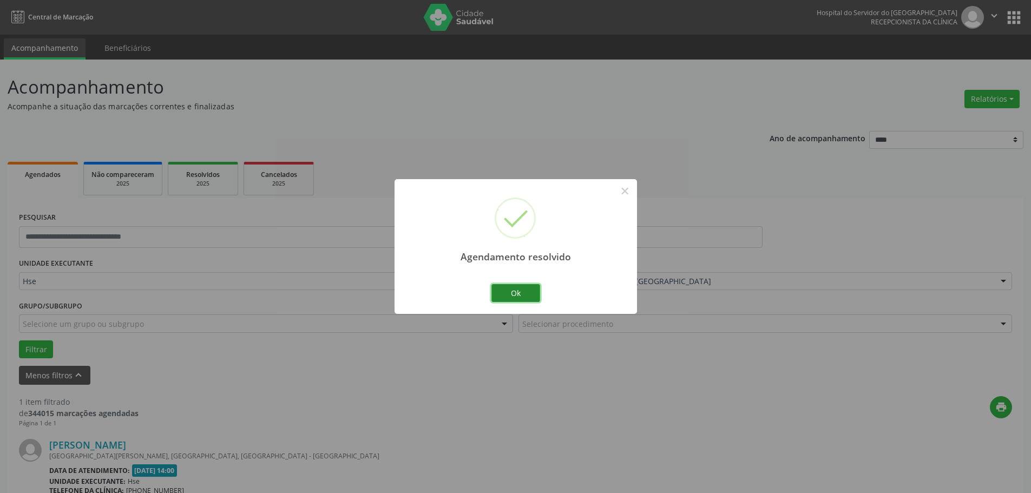
click at [506, 296] on button "Ok" at bounding box center [515, 293] width 49 height 18
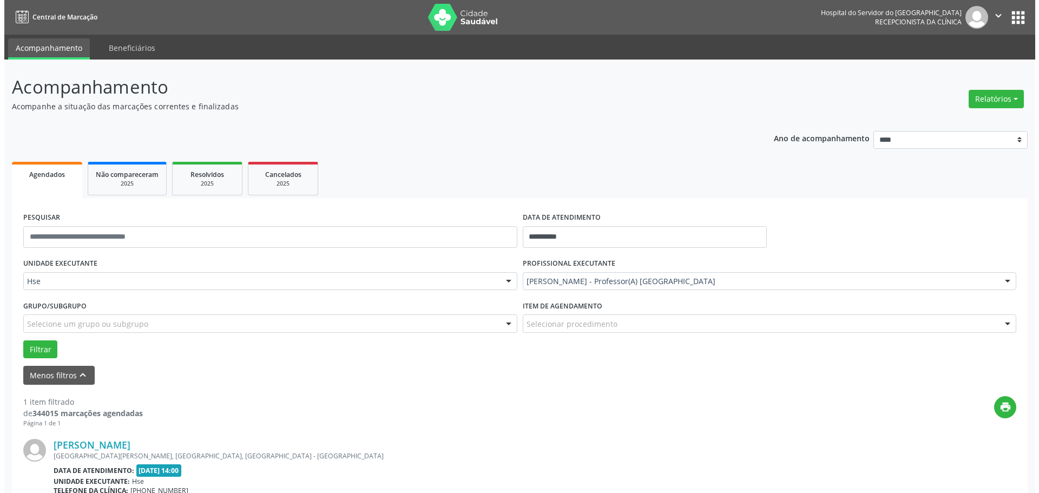
scroll to position [118, 0]
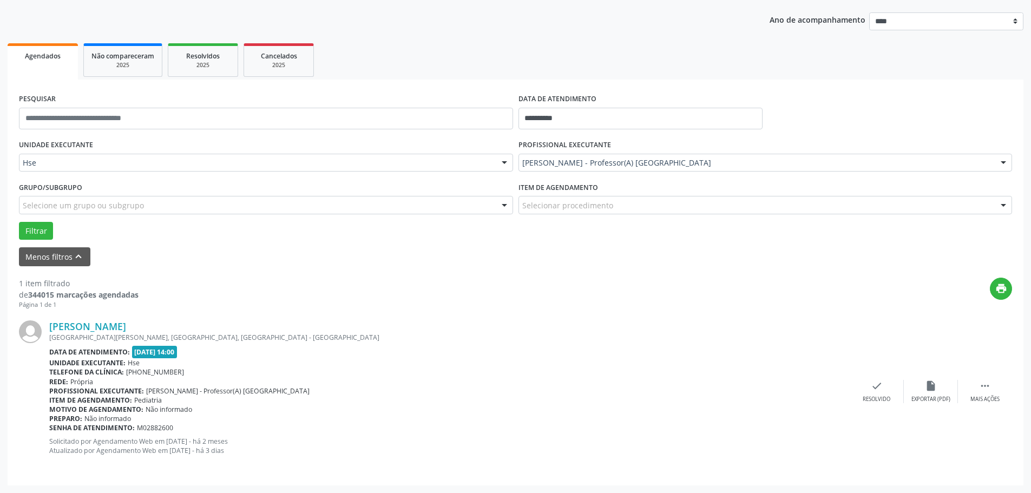
click at [883, 410] on div "[PERSON_NAME] [GEOGRAPHIC_DATA][PERSON_NAME], [GEOGRAPHIC_DATA], [GEOGRAPHIC_DA…" at bounding box center [515, 391] width 993 height 164
click at [882, 395] on div "check Resolvido" at bounding box center [876, 391] width 54 height 23
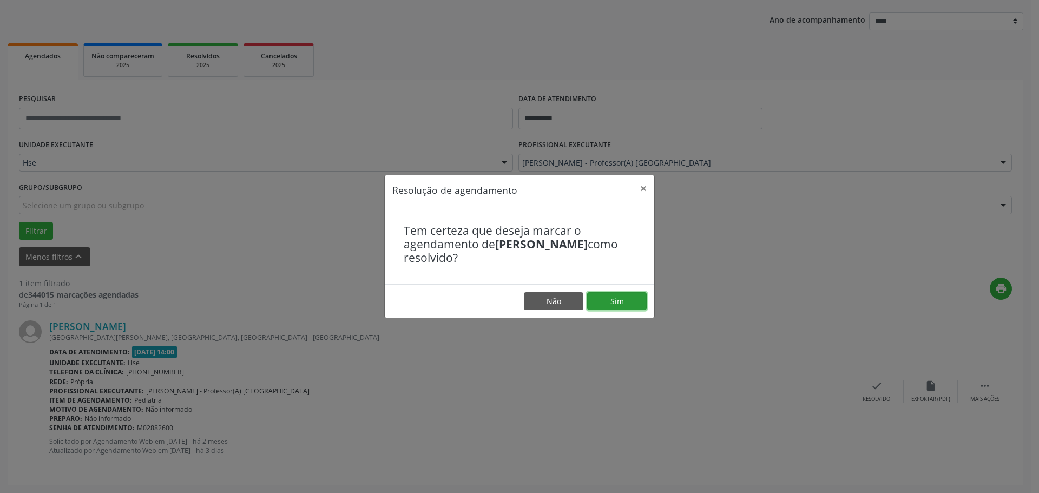
click at [628, 302] on button "Sim" at bounding box center [617, 301] width 60 height 18
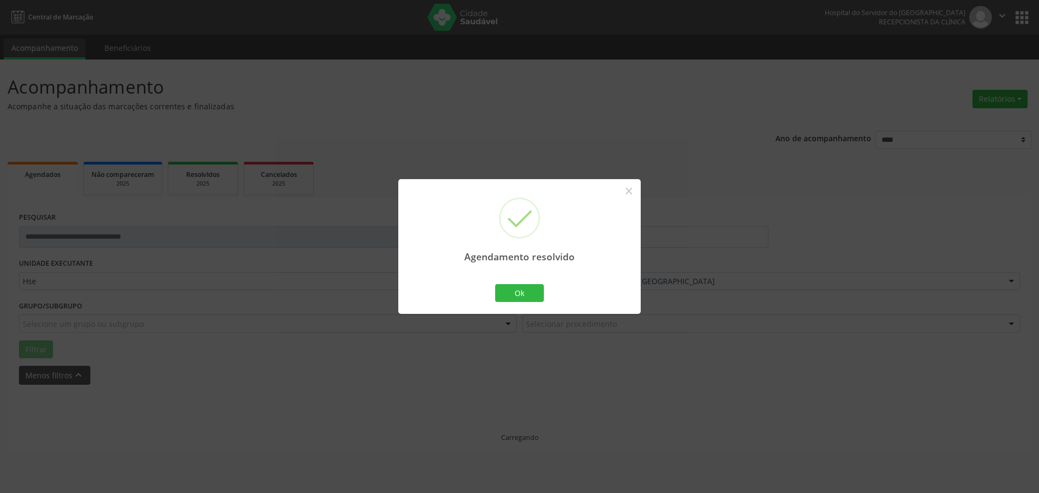
scroll to position [0, 0]
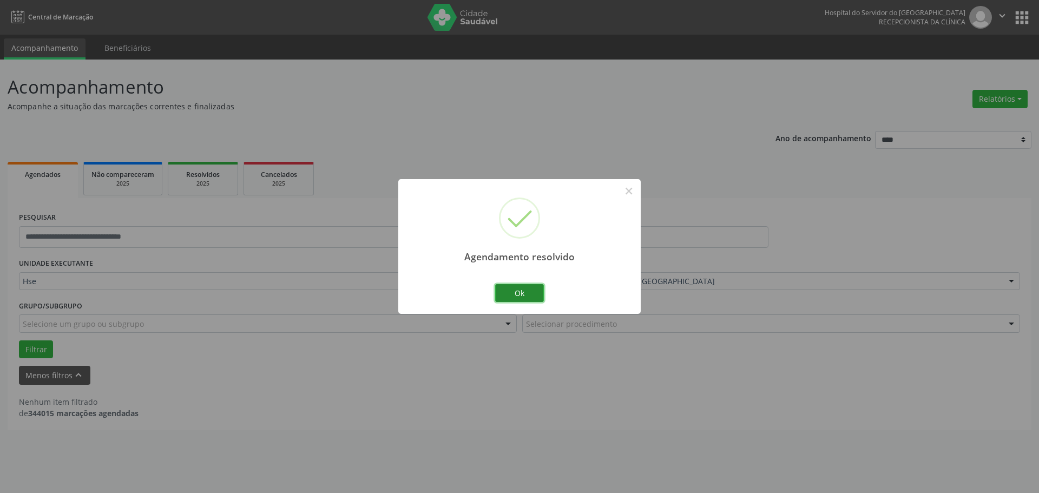
click at [529, 291] on button "Ok" at bounding box center [519, 293] width 49 height 18
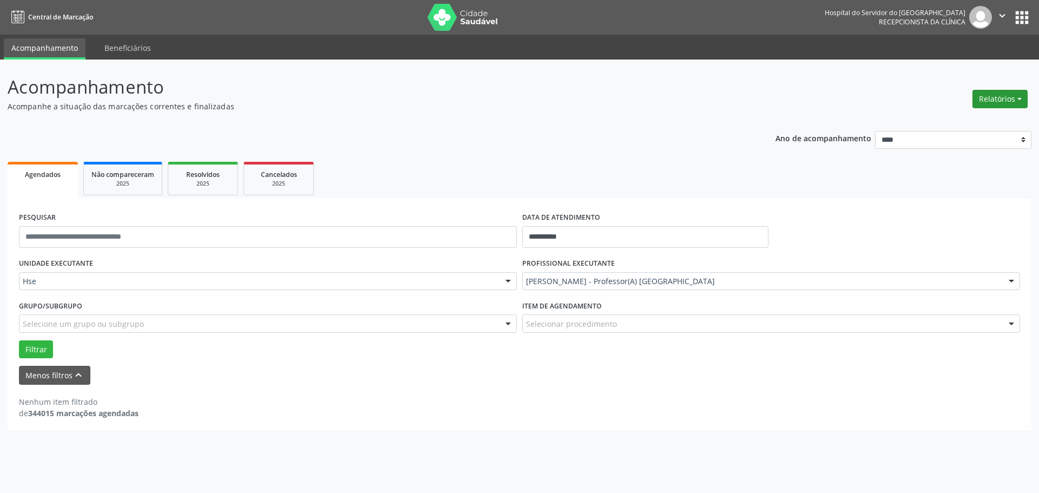
click at [1010, 95] on button "Relatórios" at bounding box center [999, 99] width 55 height 18
click at [943, 120] on link "Agendamentos" at bounding box center [970, 122] width 116 height 15
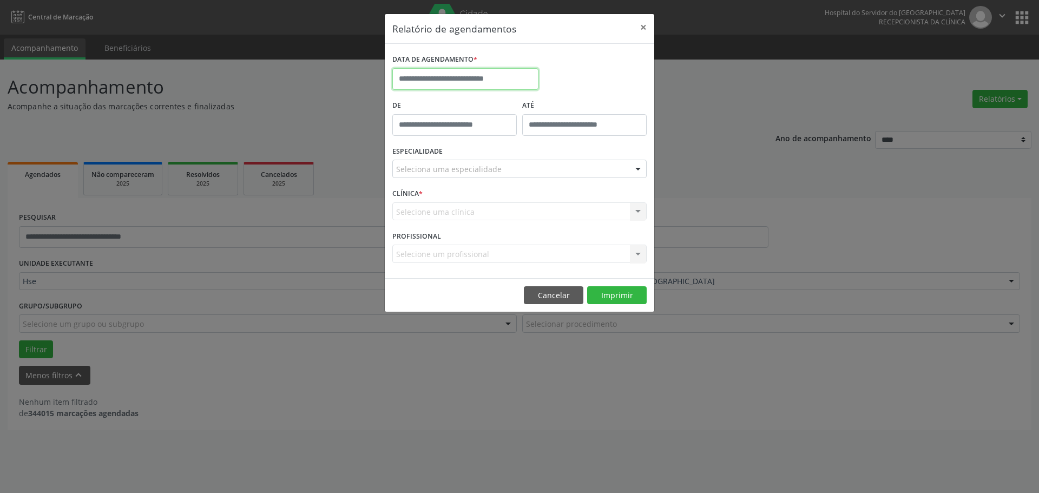
click at [414, 80] on input "text" at bounding box center [465, 79] width 146 height 22
click at [477, 133] on span "1" at bounding box center [475, 135] width 21 height 21
type input "**********"
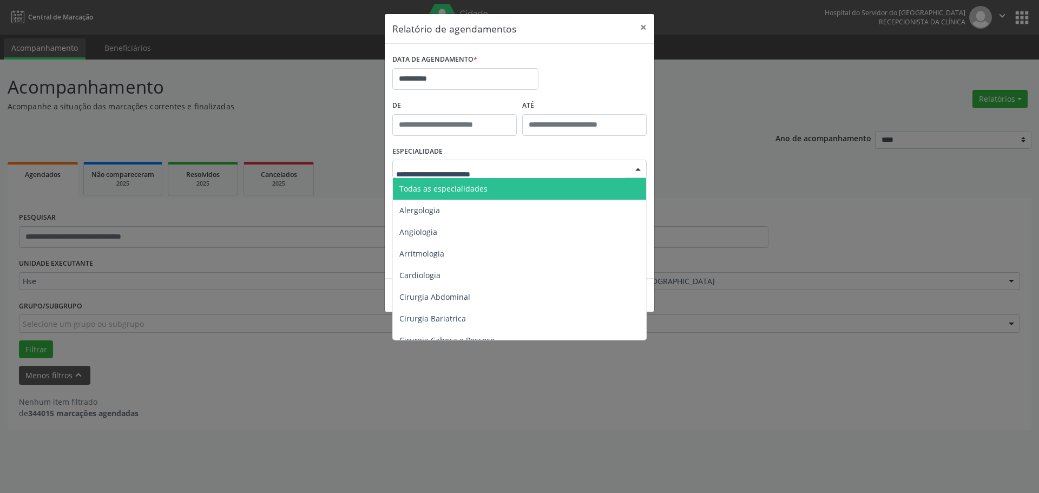
click at [428, 188] on span "Todas as especialidades" at bounding box center [443, 188] width 88 height 10
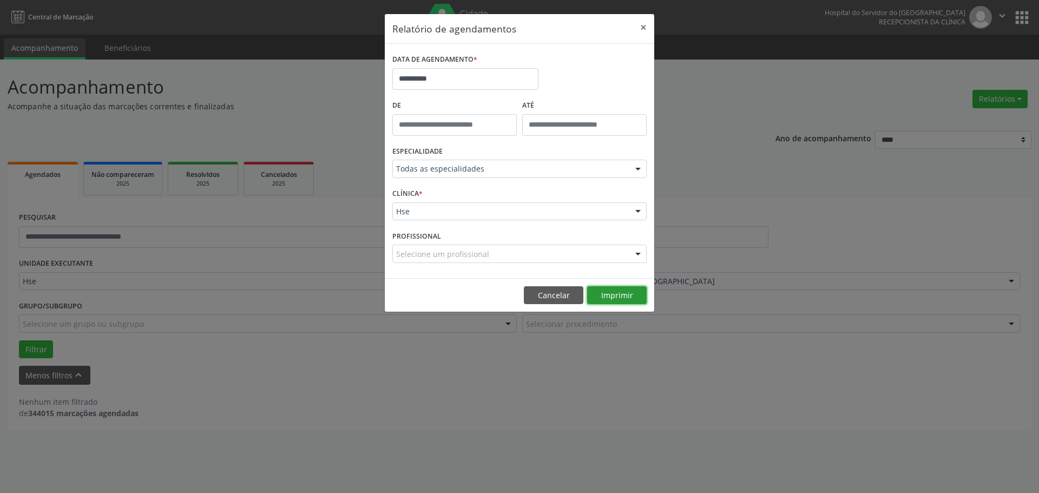
click at [616, 288] on button "Imprimir" at bounding box center [617, 295] width 60 height 18
